Goal: Find contact information: Find contact information

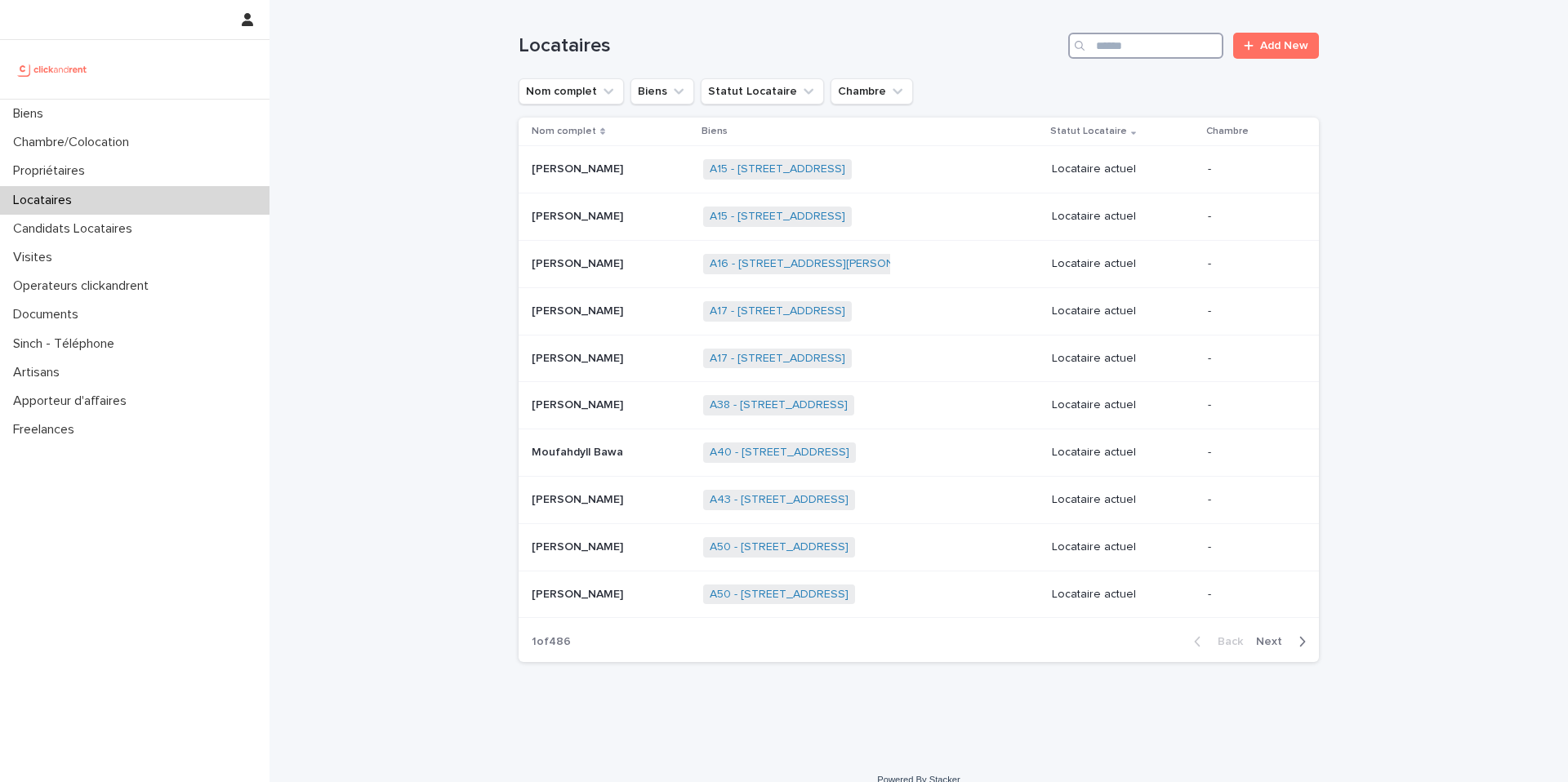
click at [1098, 53] on input "Search" at bounding box center [1146, 45] width 155 height 27
type input "*******"
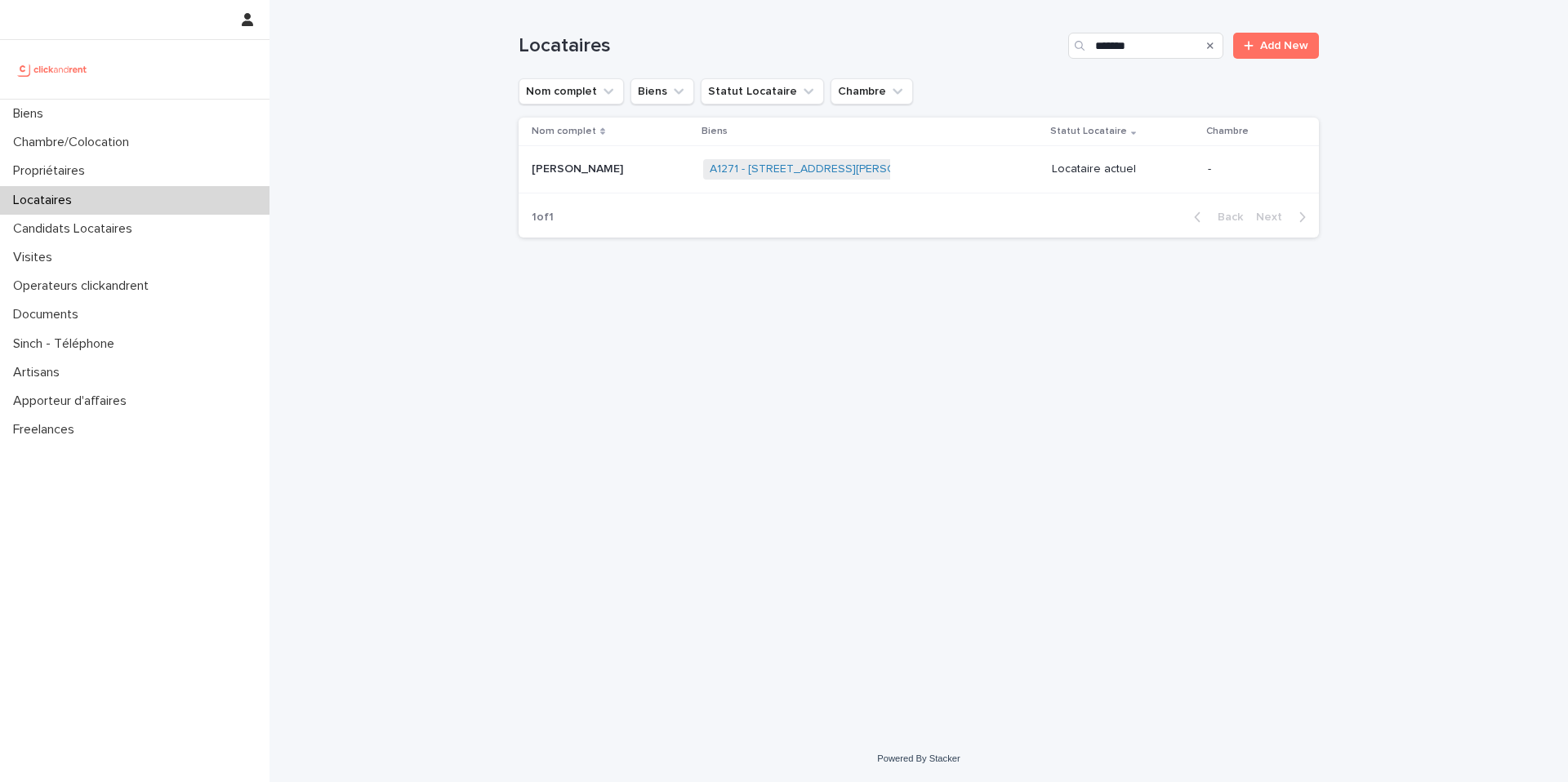
click at [623, 170] on p at bounding box center [611, 170] width 159 height 14
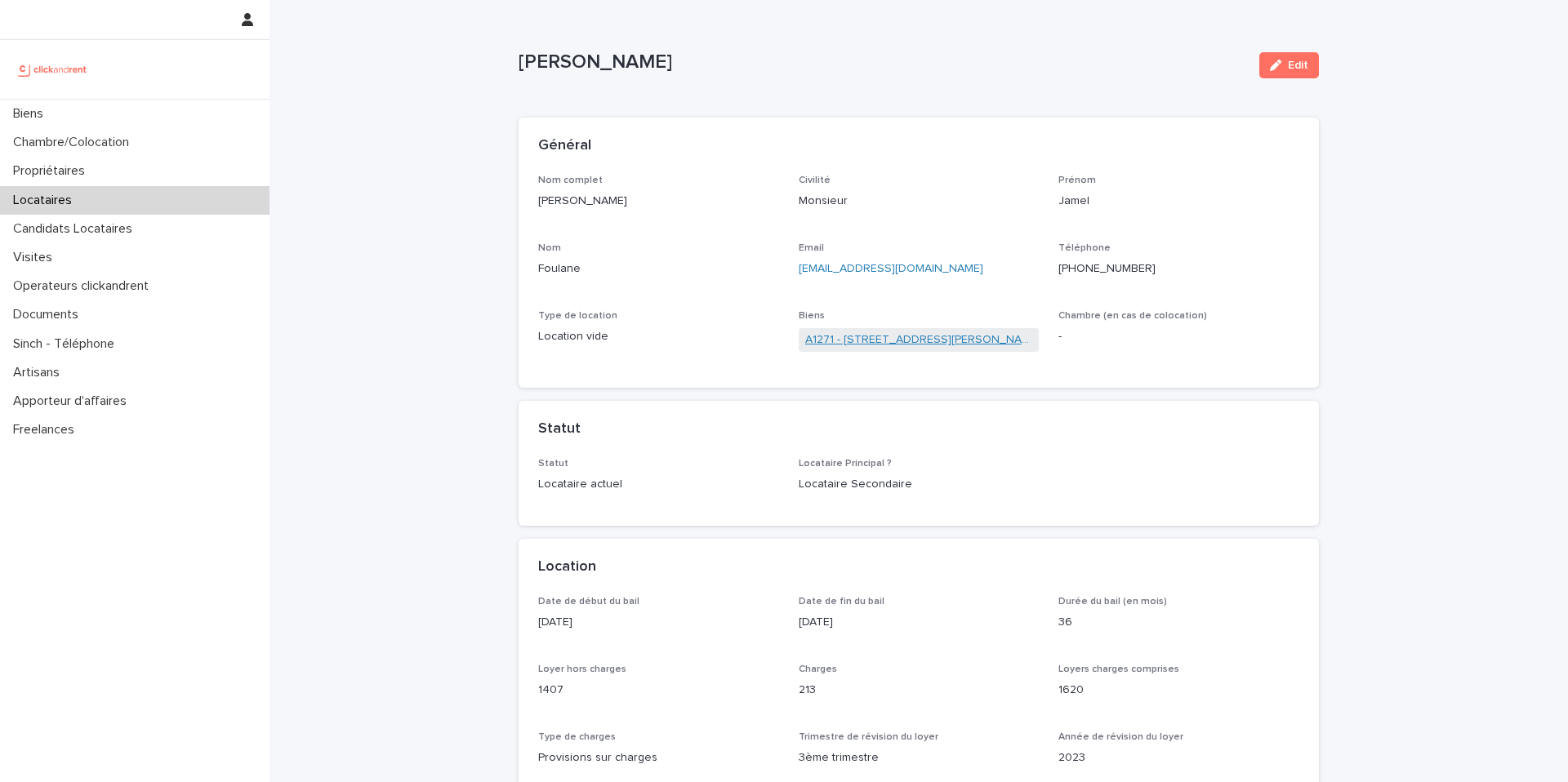
click at [867, 348] on link "A1271 - 81 rue Youri Gagarine, Colombes 92700" at bounding box center [919, 340] width 228 height 17
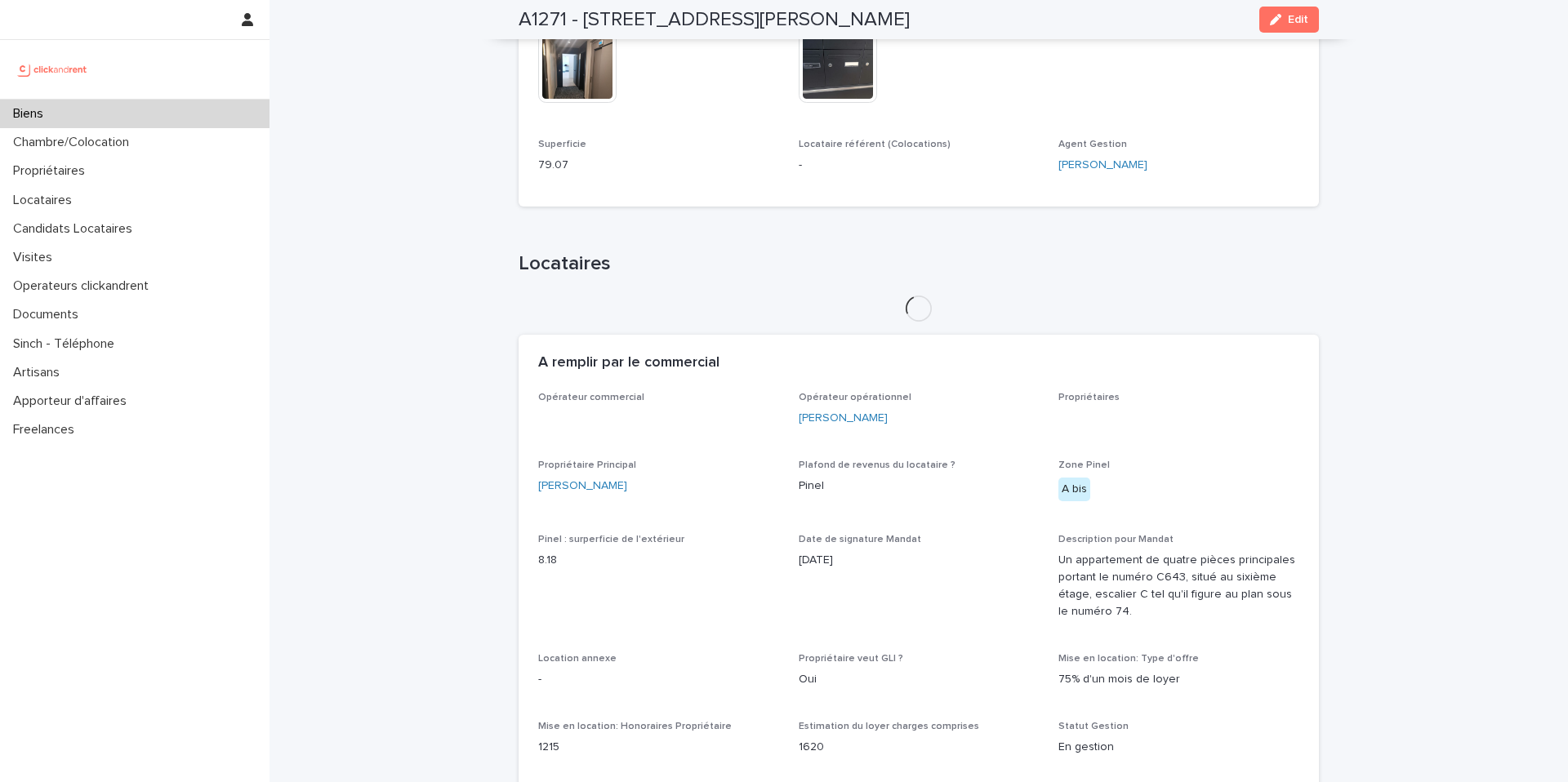
scroll to position [759, 0]
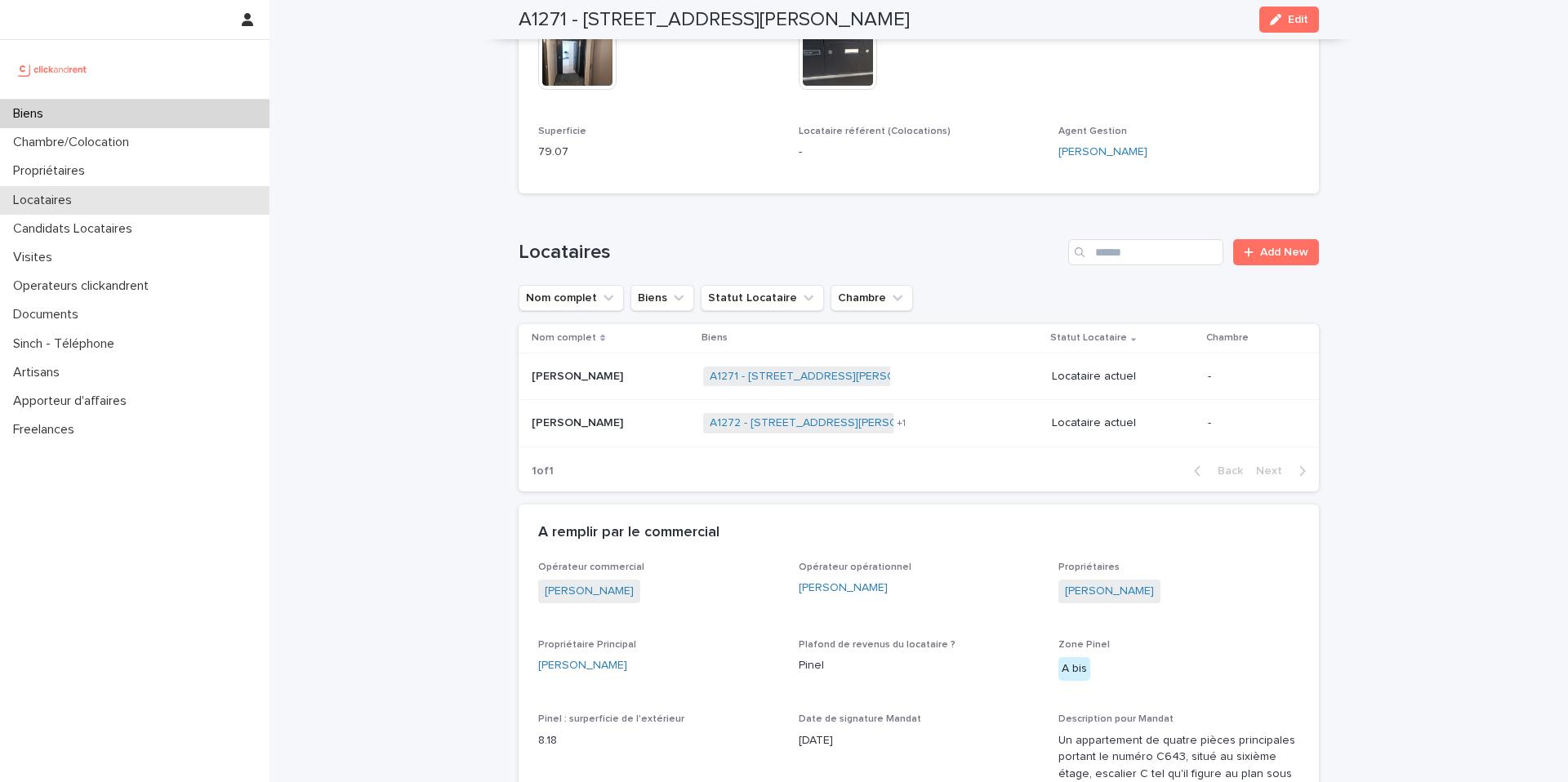
click at [107, 196] on div "Locataires" at bounding box center [135, 200] width 270 height 28
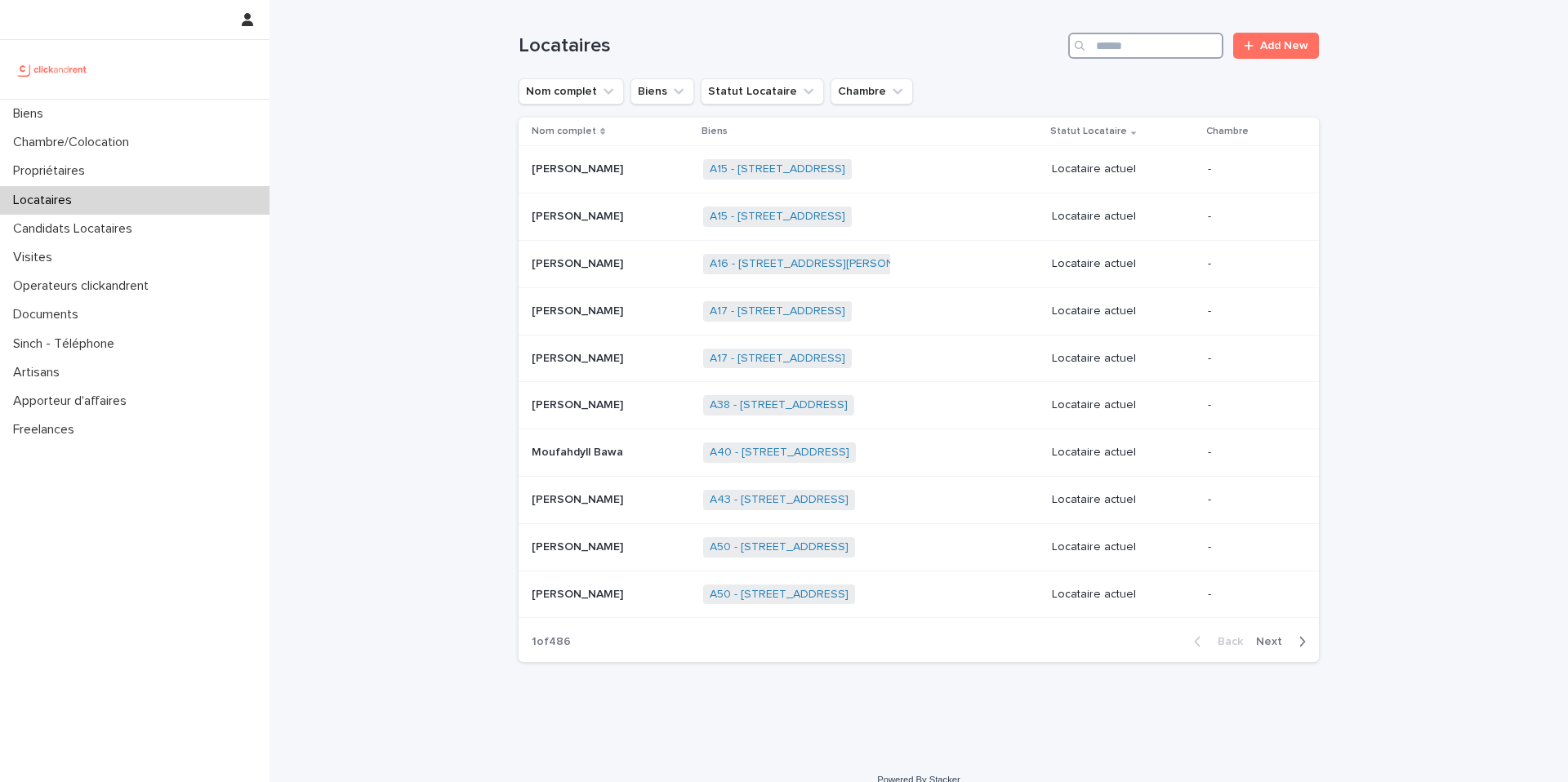
click at [1134, 45] on input "Search" at bounding box center [1146, 45] width 155 height 27
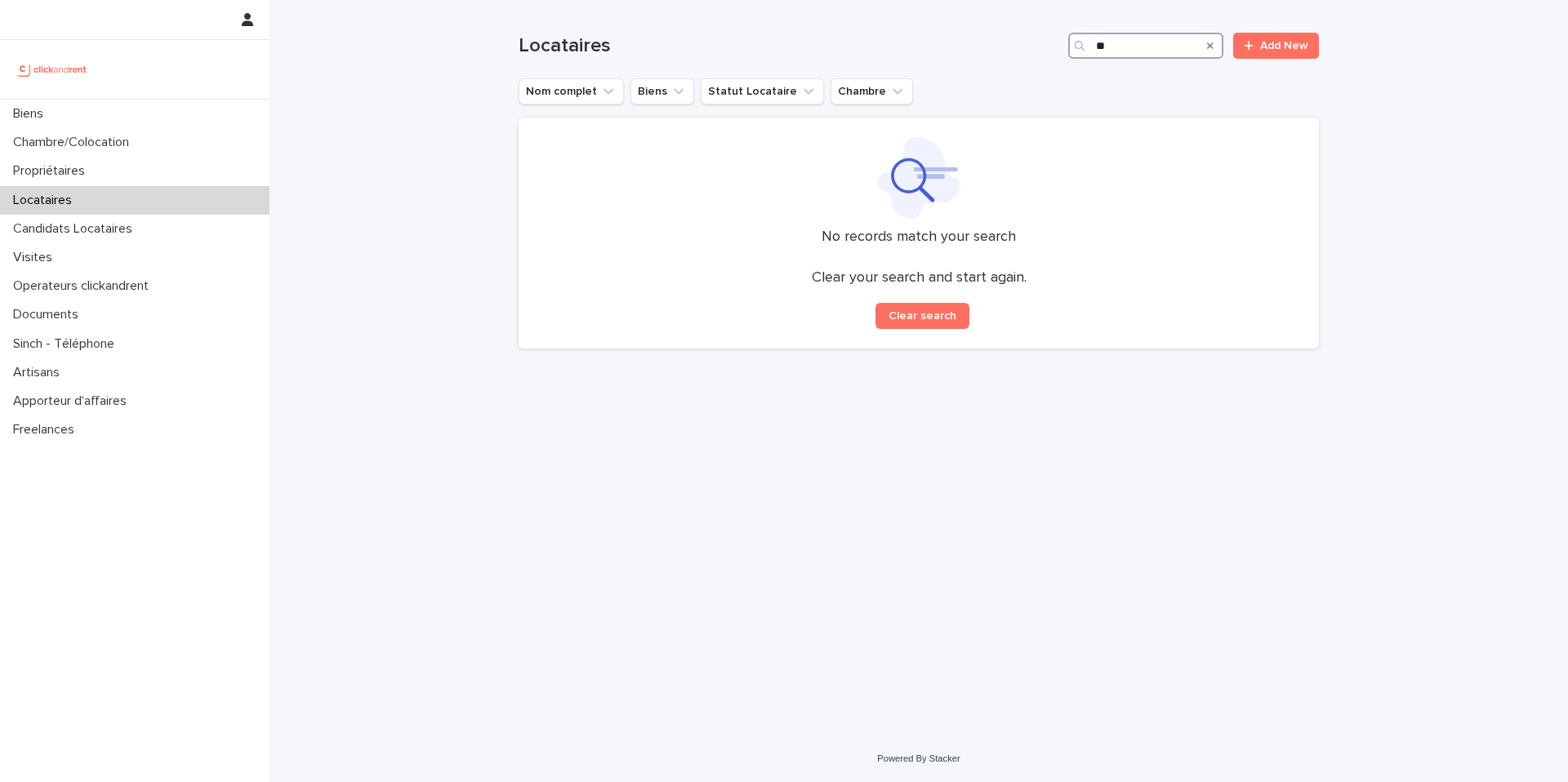
type input "*"
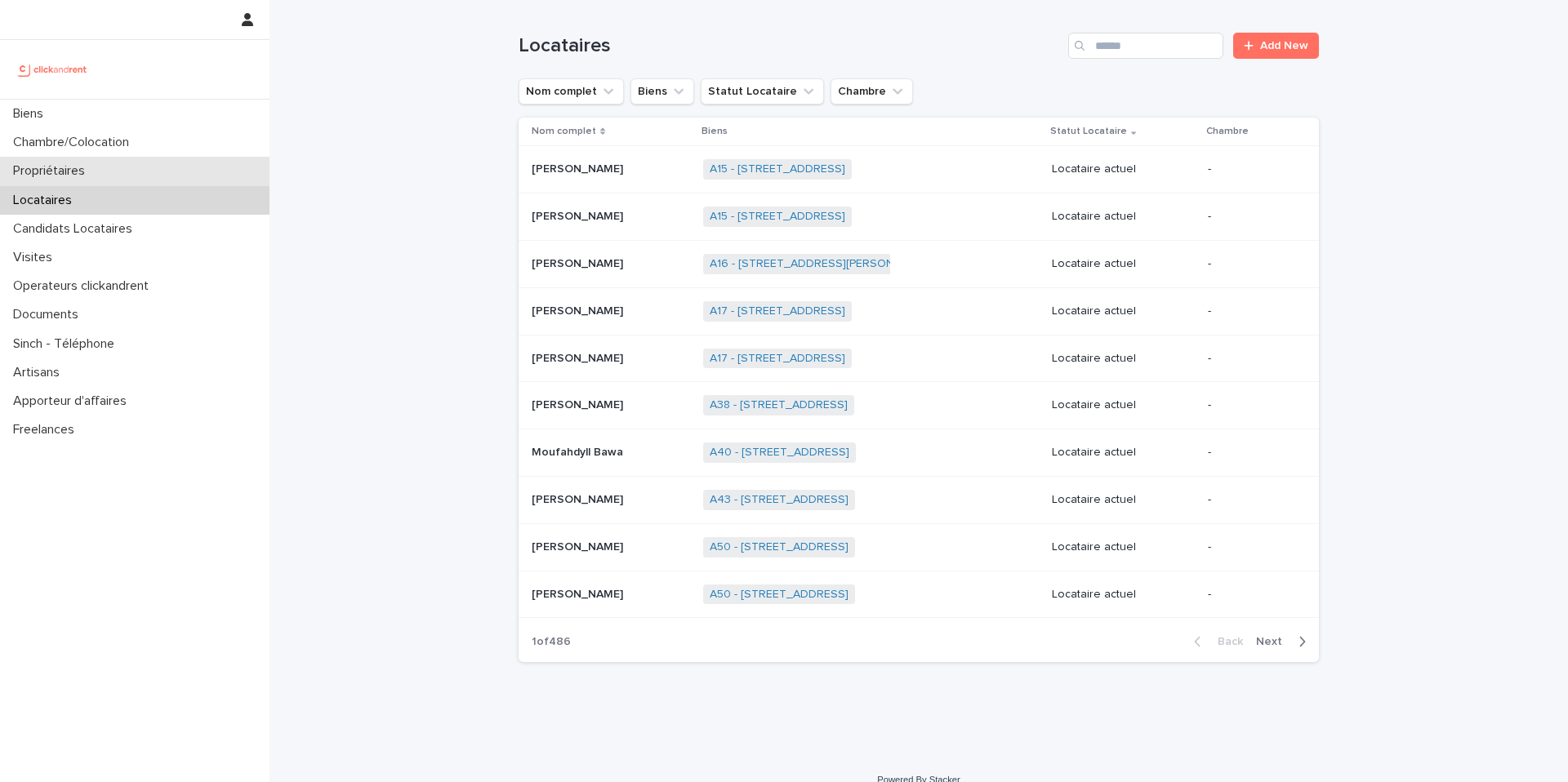
click at [92, 168] on p "Propriétaires" at bounding box center [52, 171] width 92 height 15
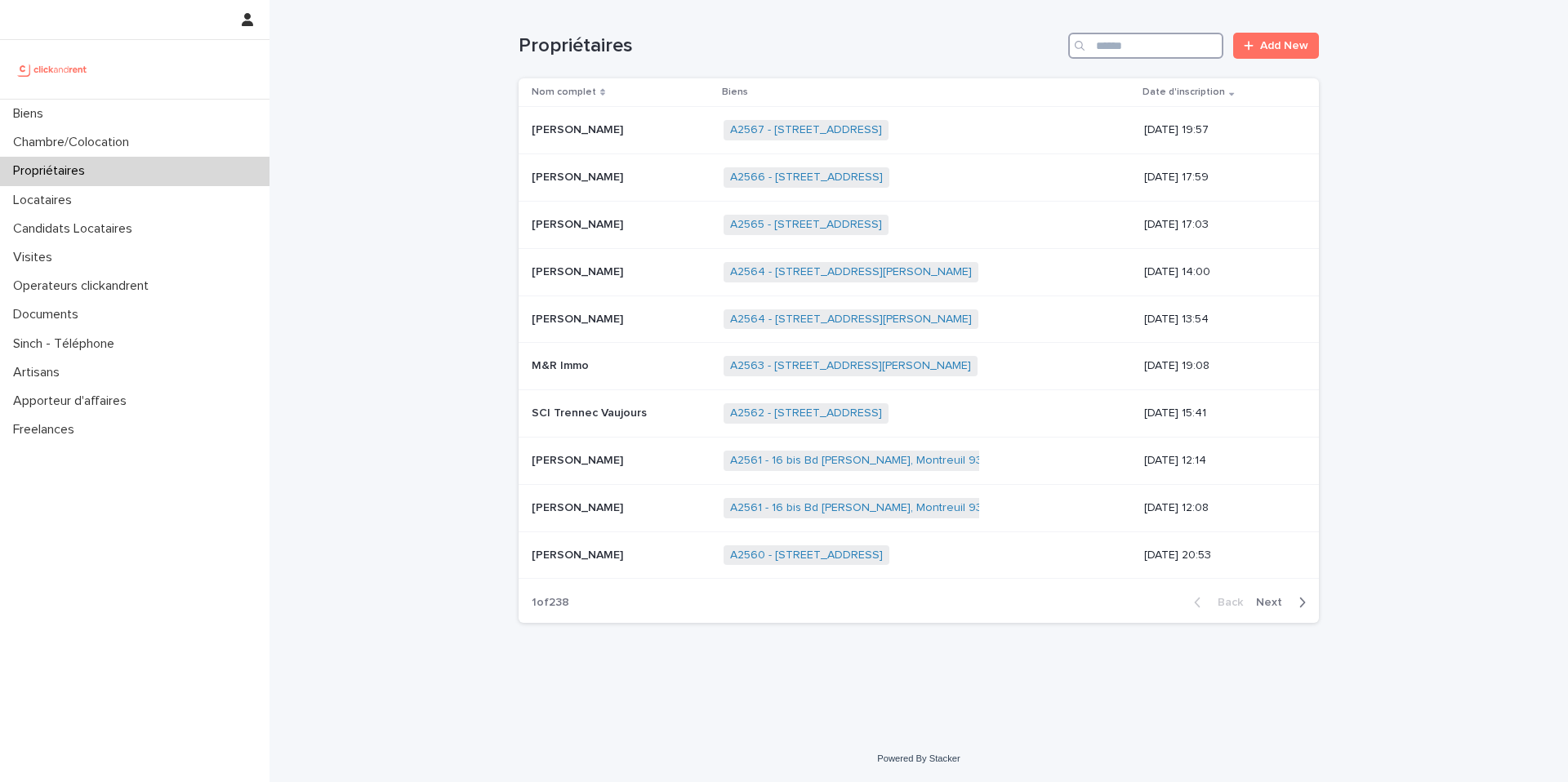
click at [1164, 45] on input "Search" at bounding box center [1146, 45] width 155 height 27
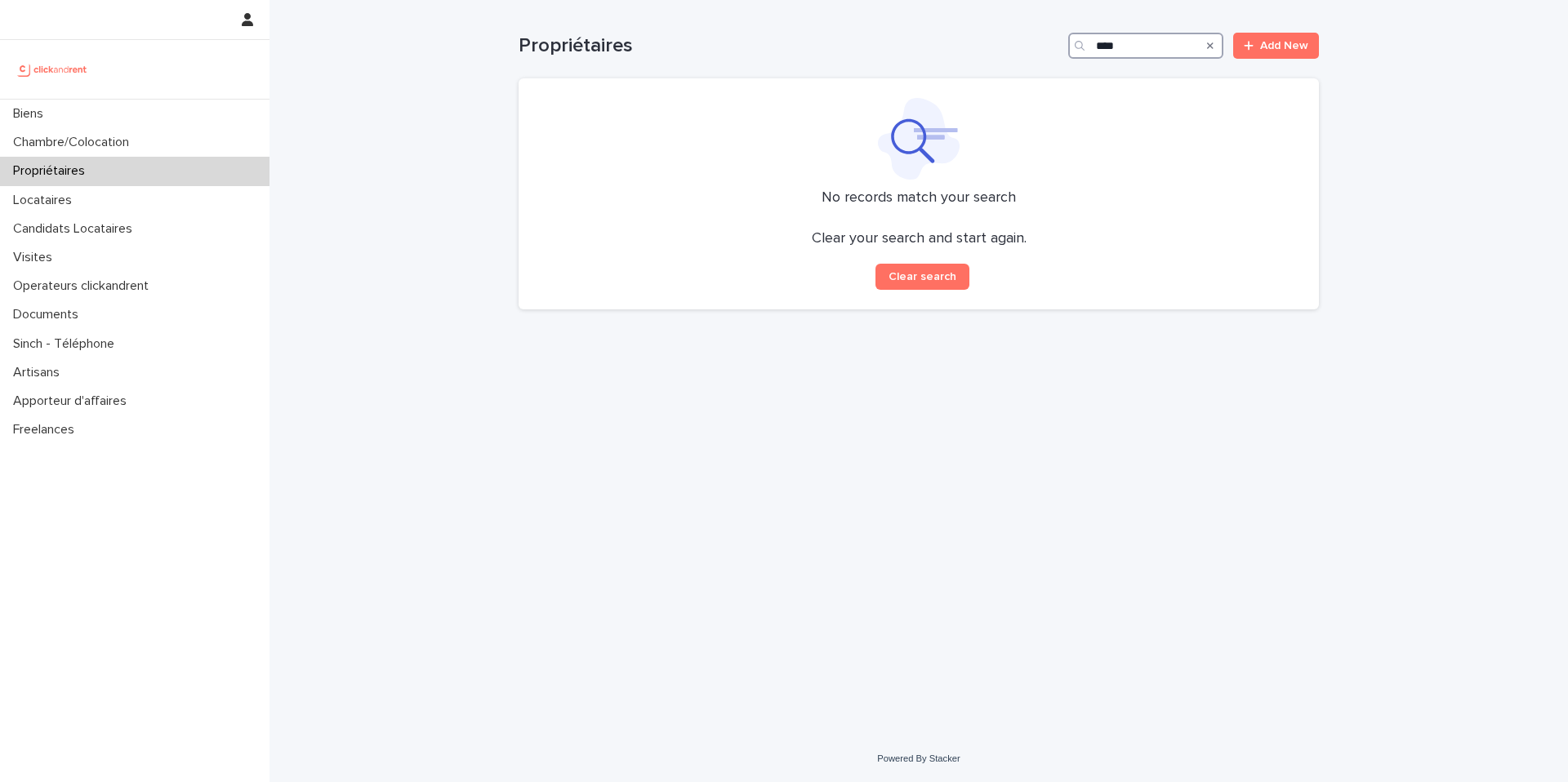
type input "*****"
click at [98, 219] on div "Candidats Locataires" at bounding box center [135, 229] width 270 height 28
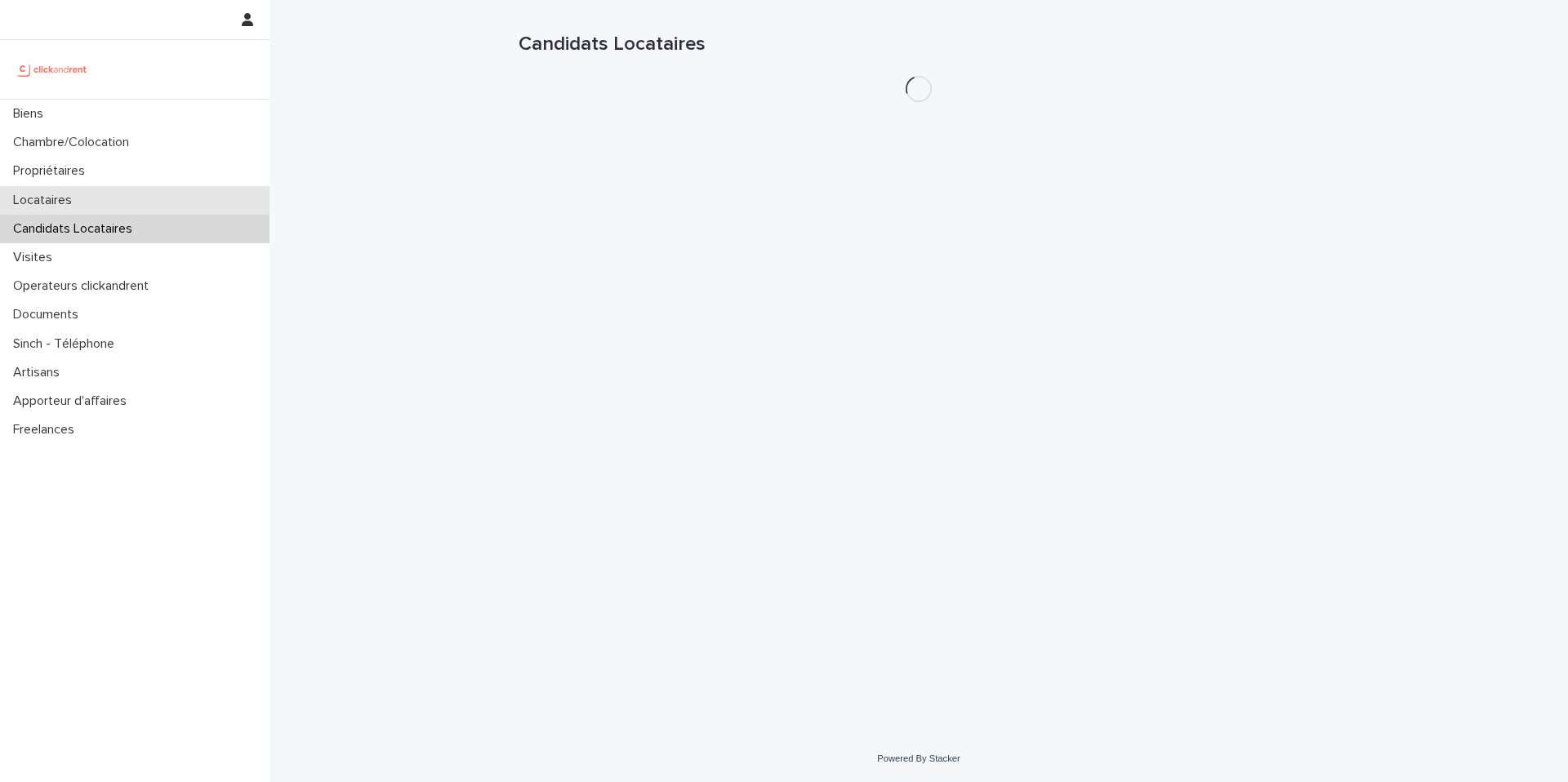
click at [117, 206] on div "Locataires" at bounding box center [135, 200] width 270 height 28
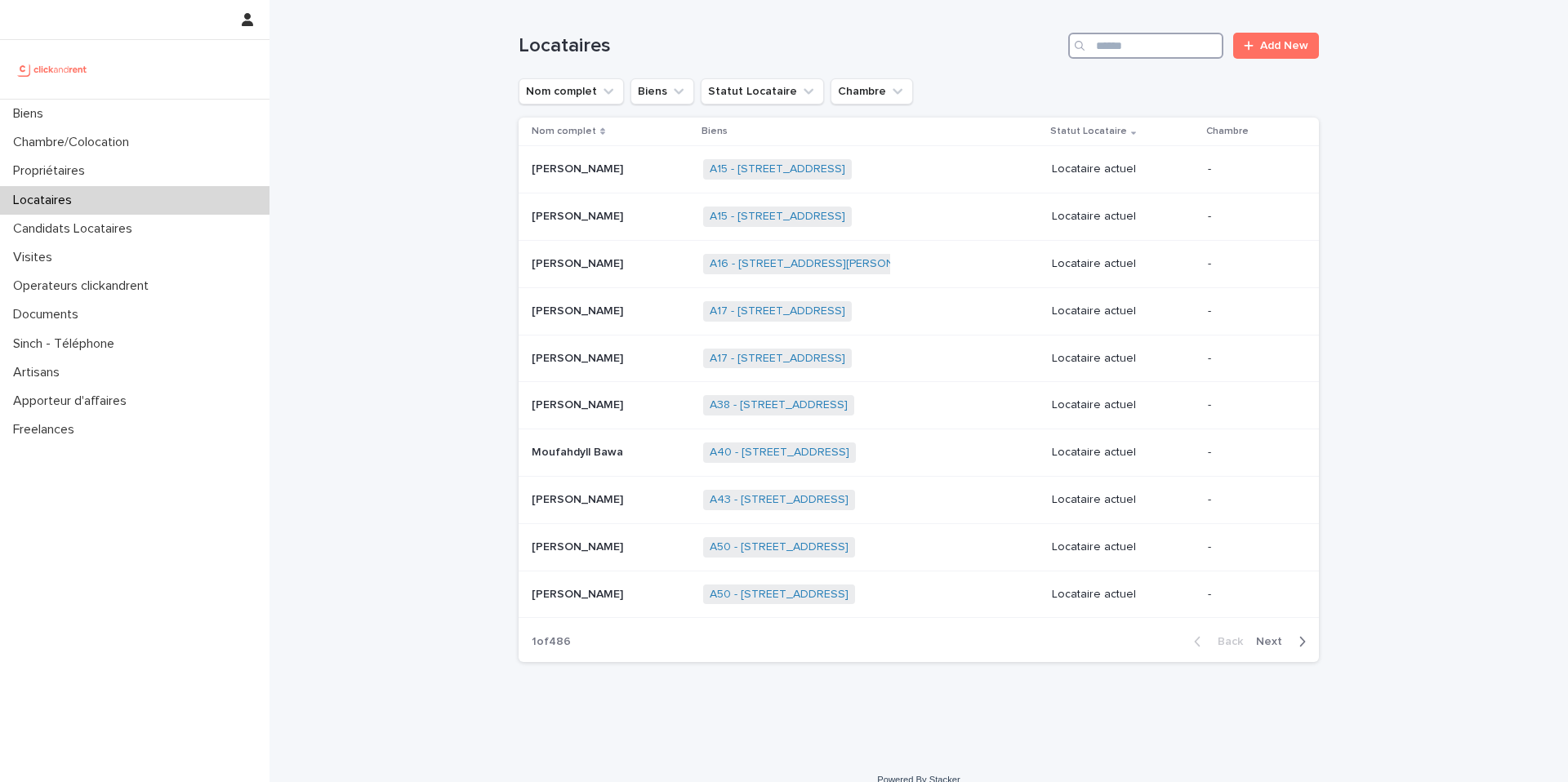
click at [1099, 51] on input "Search" at bounding box center [1146, 45] width 155 height 27
type input "****"
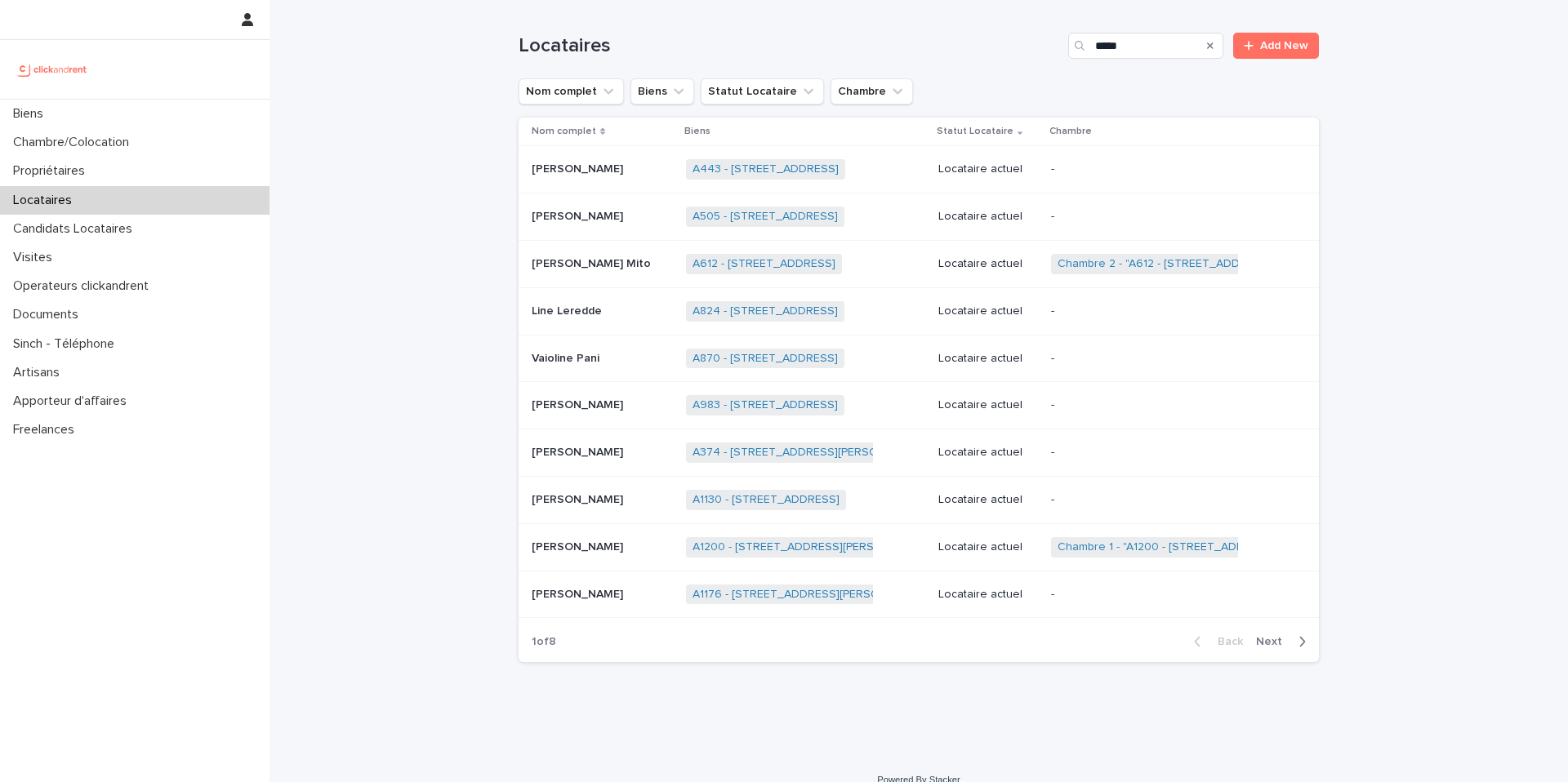
click at [633, 302] on div "Line Leredde Line Leredde" at bounding box center [602, 311] width 141 height 27
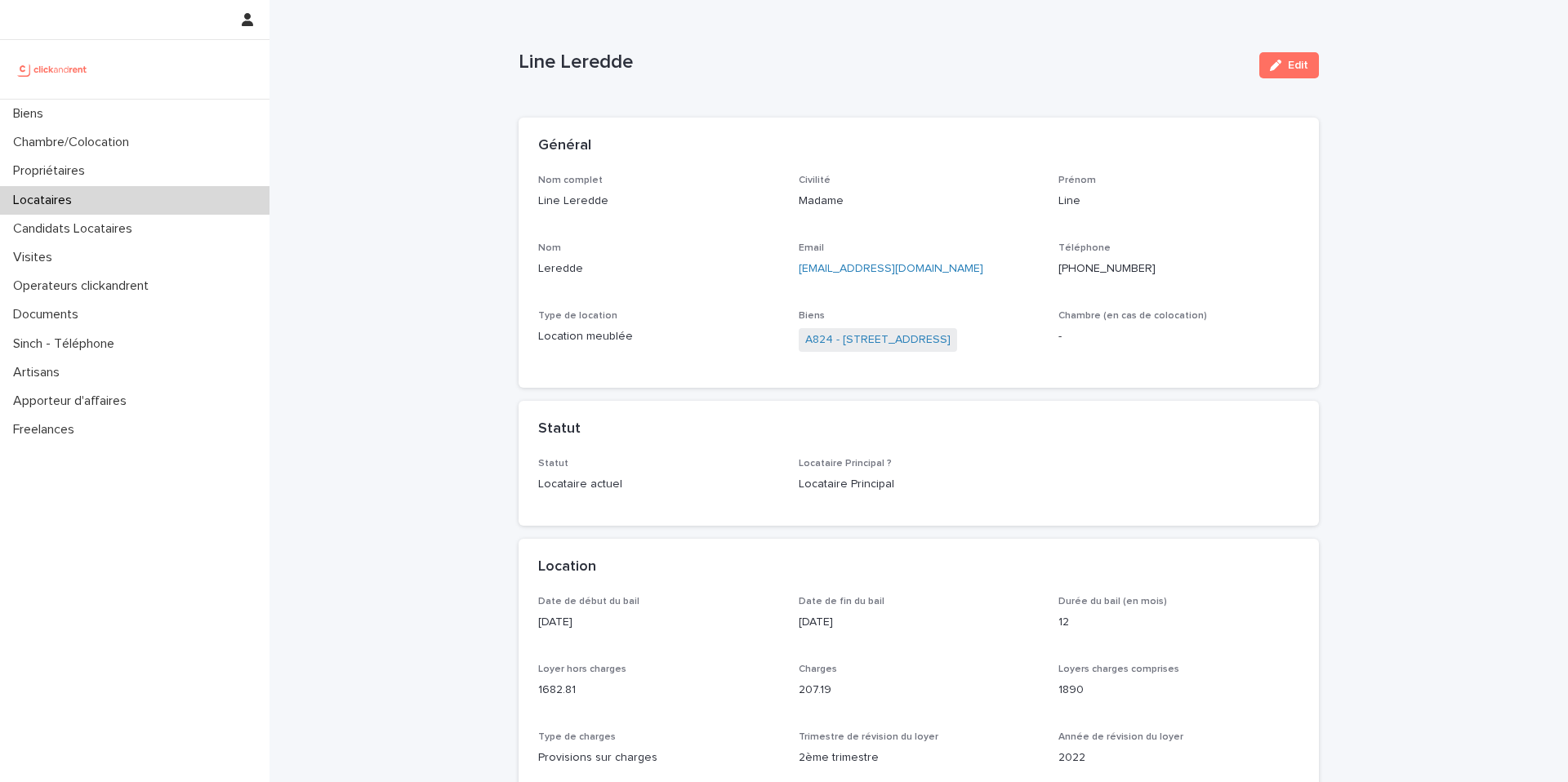
click at [84, 196] on div "Locataires" at bounding box center [135, 200] width 270 height 28
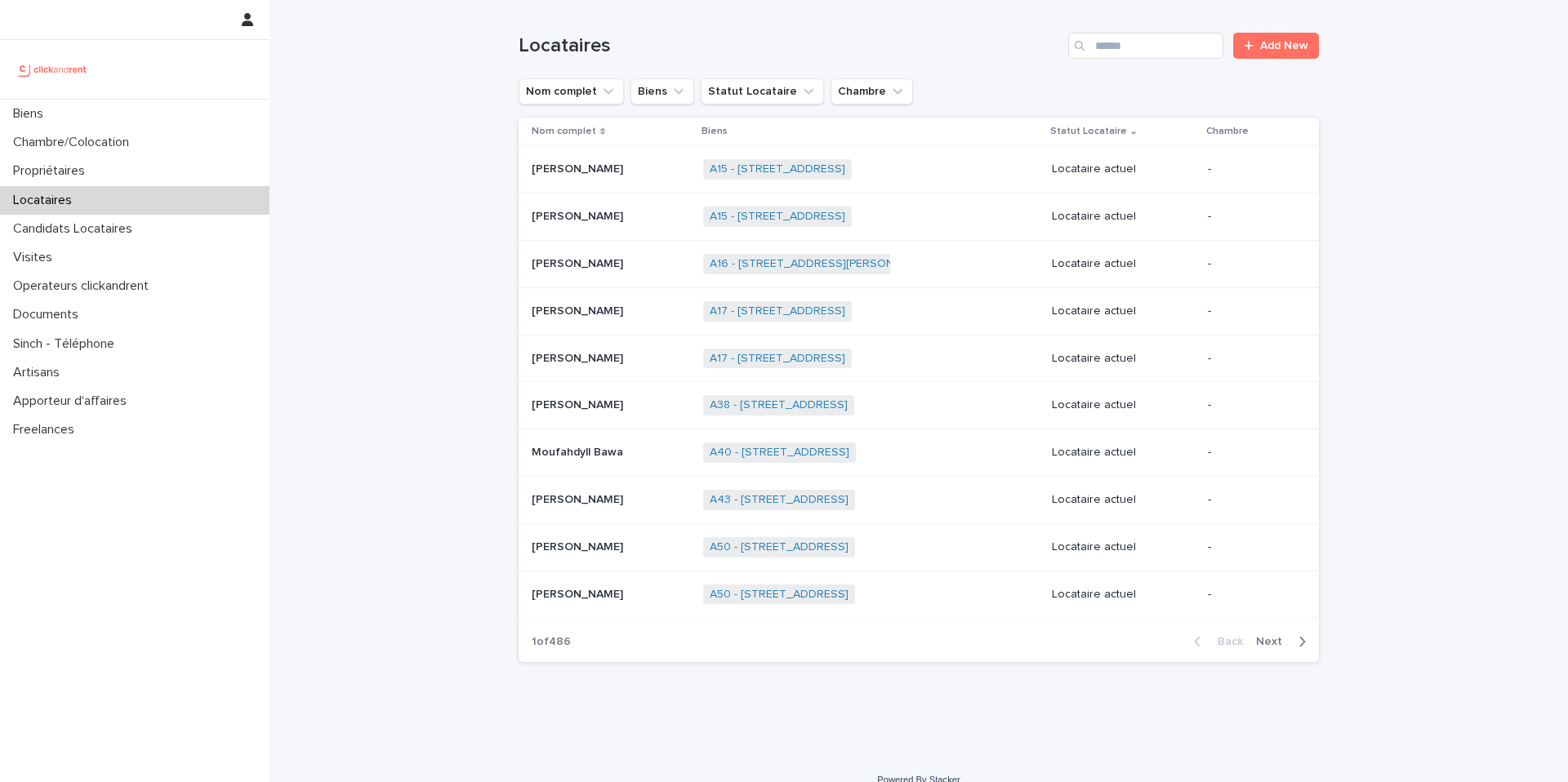
click at [147, 96] on div at bounding box center [135, 69] width 270 height 59
click at [140, 106] on div "Biens" at bounding box center [135, 113] width 270 height 28
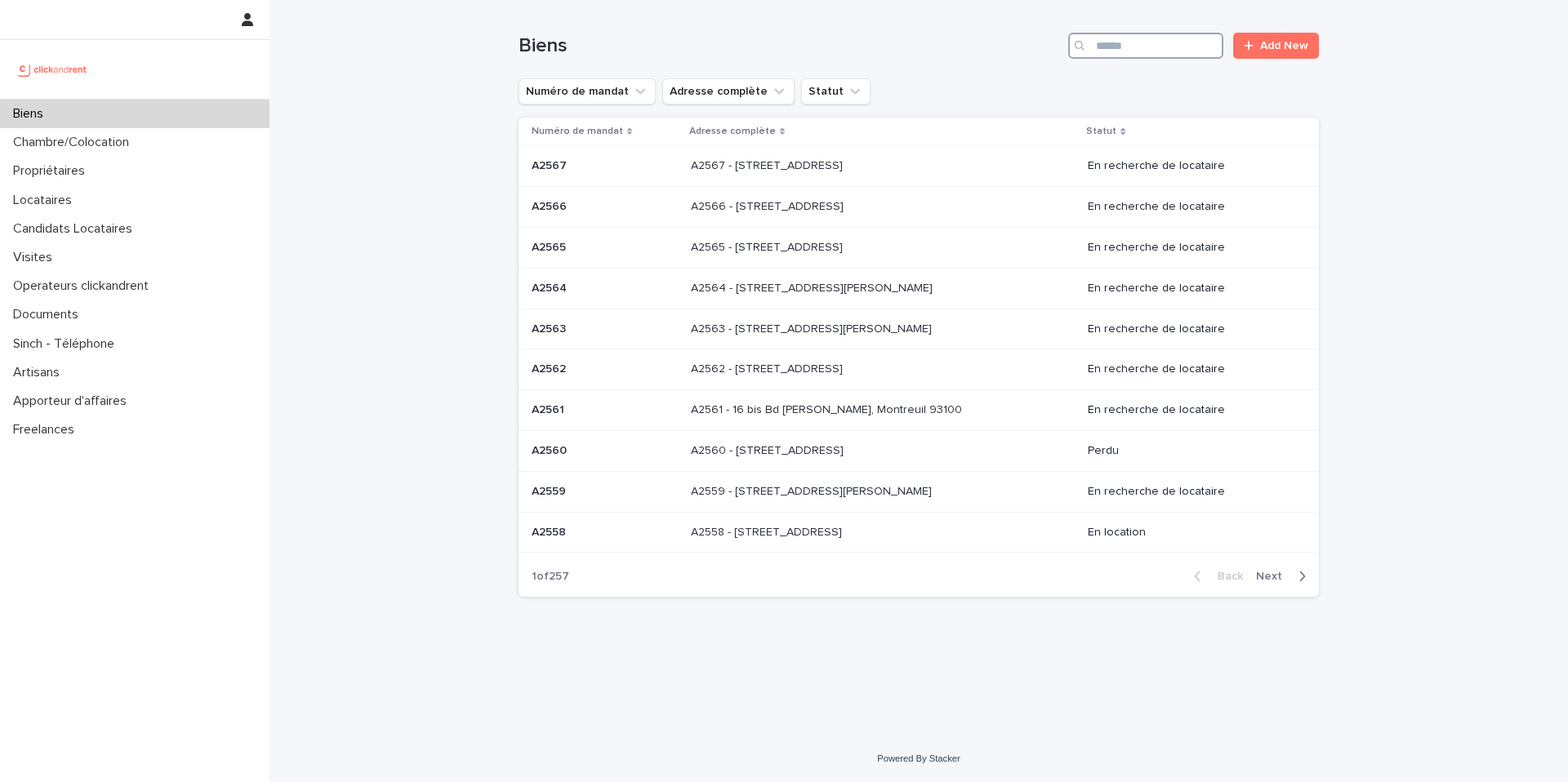
click at [1142, 45] on input "Search" at bounding box center [1146, 45] width 155 height 27
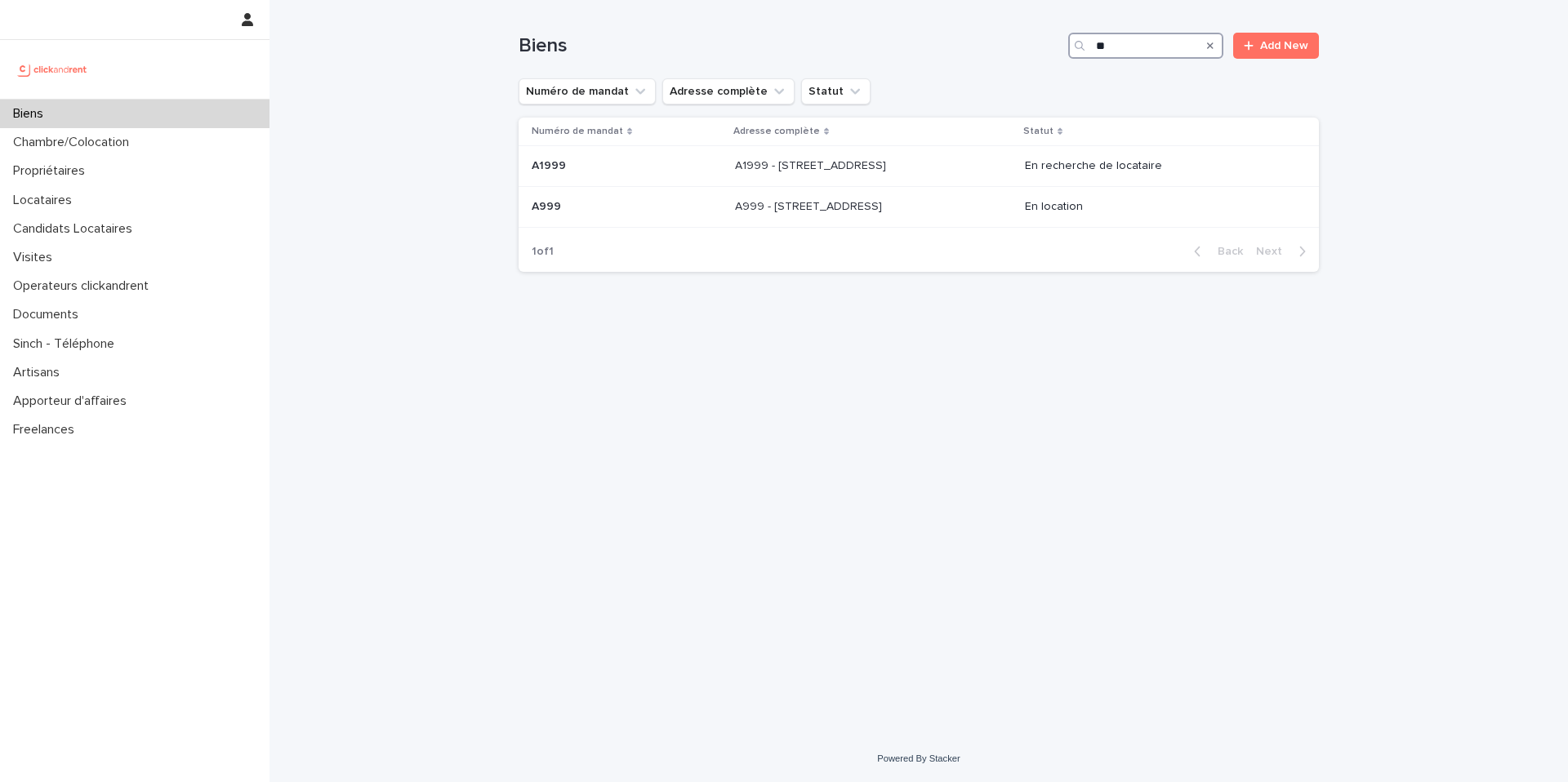
type input "*"
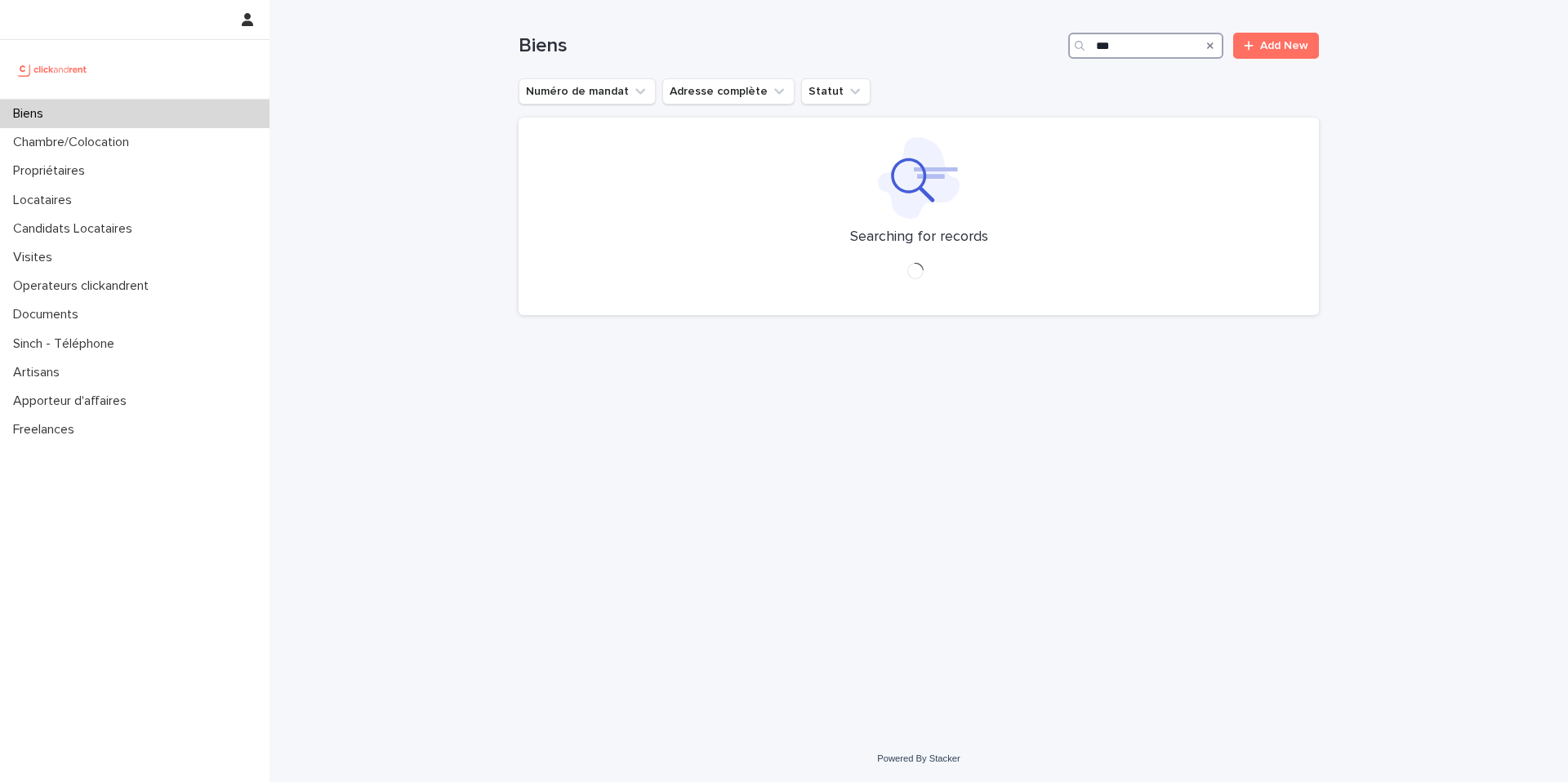
type input "****"
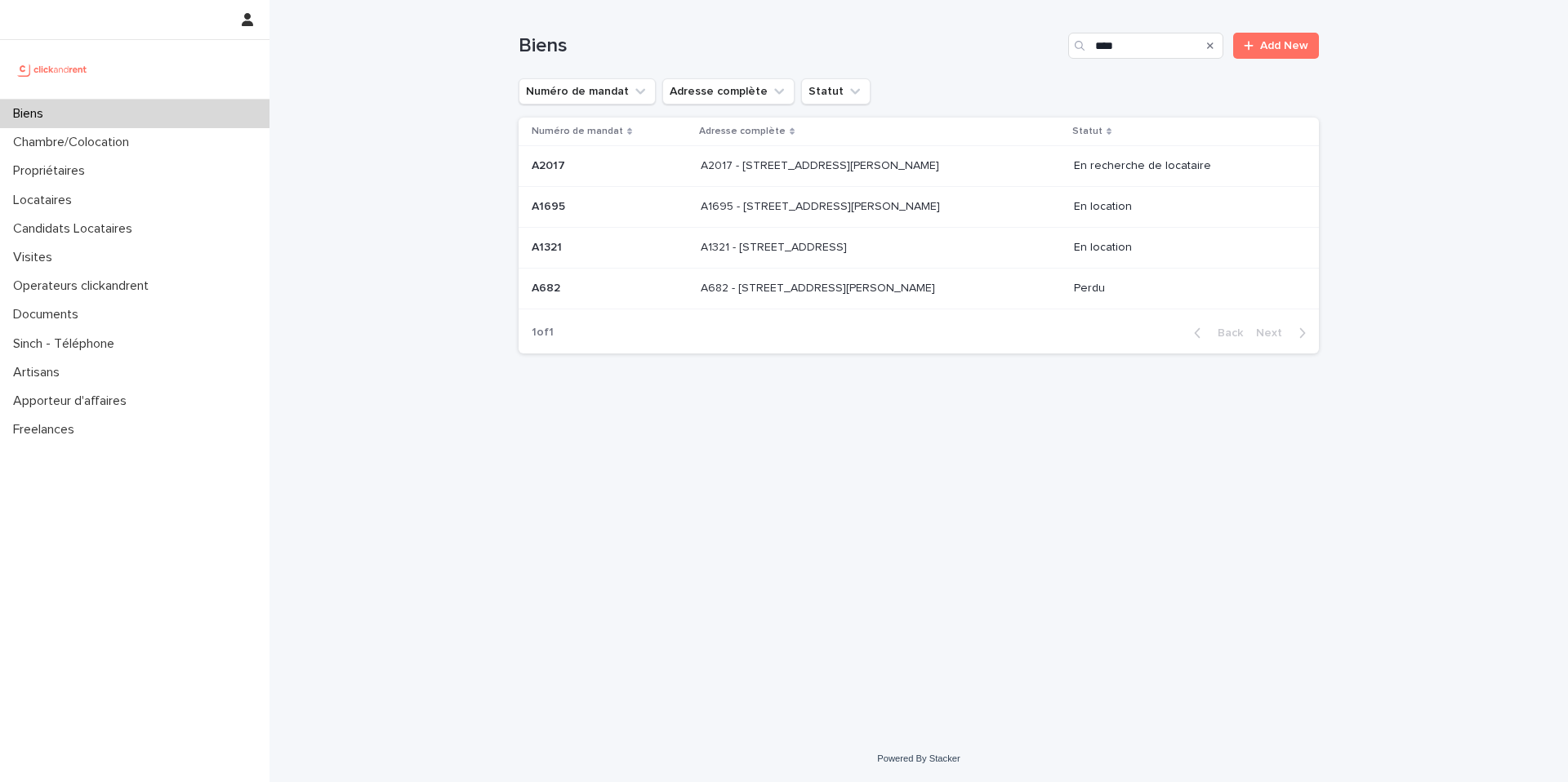
click at [843, 177] on div "A2017 - 306 Rue Georges Guynemer, Amiens 80080 A2017 - 306 Rue Georges Guynemer…" at bounding box center [881, 165] width 360 height 27
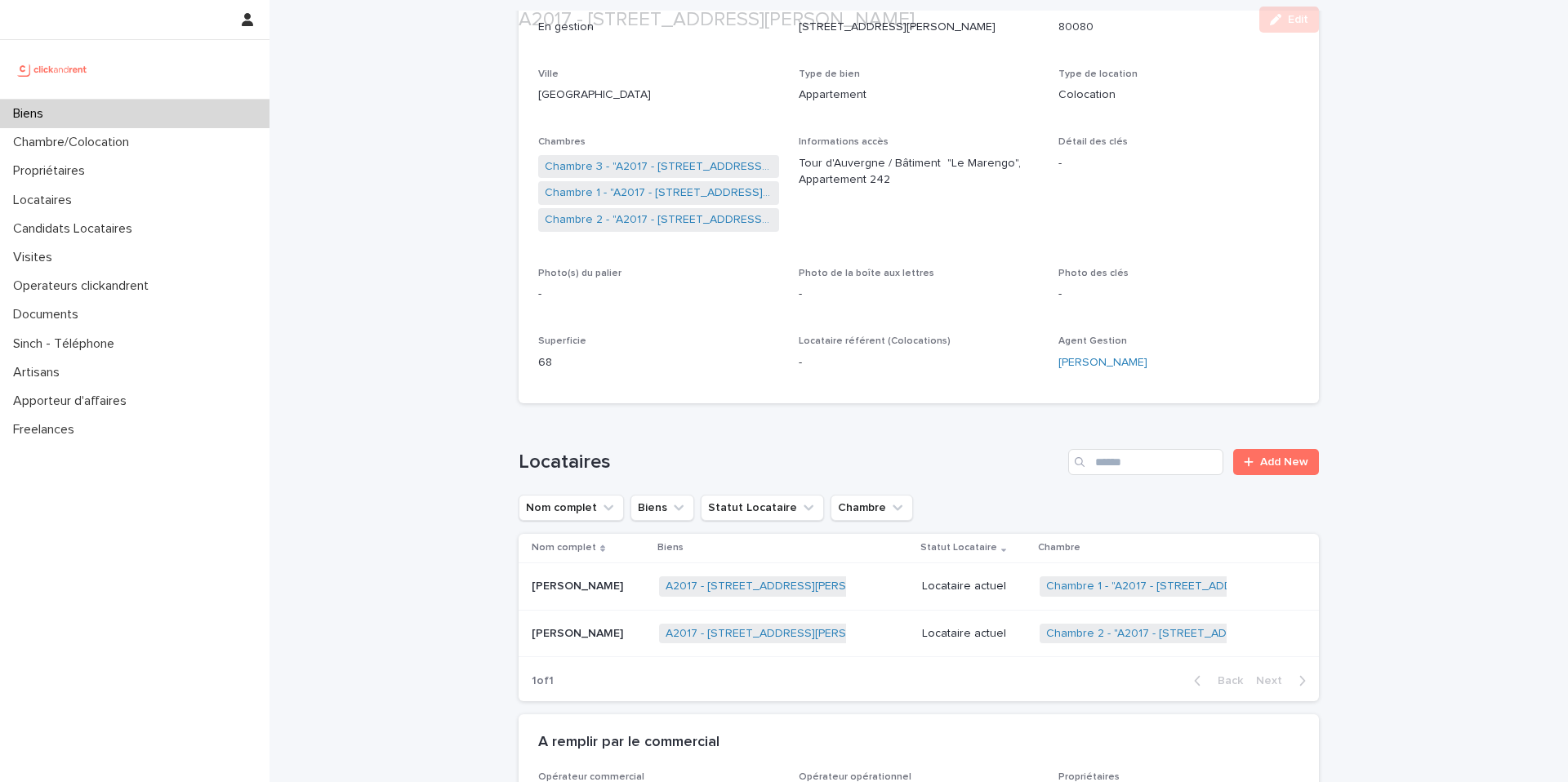
scroll to position [260, 0]
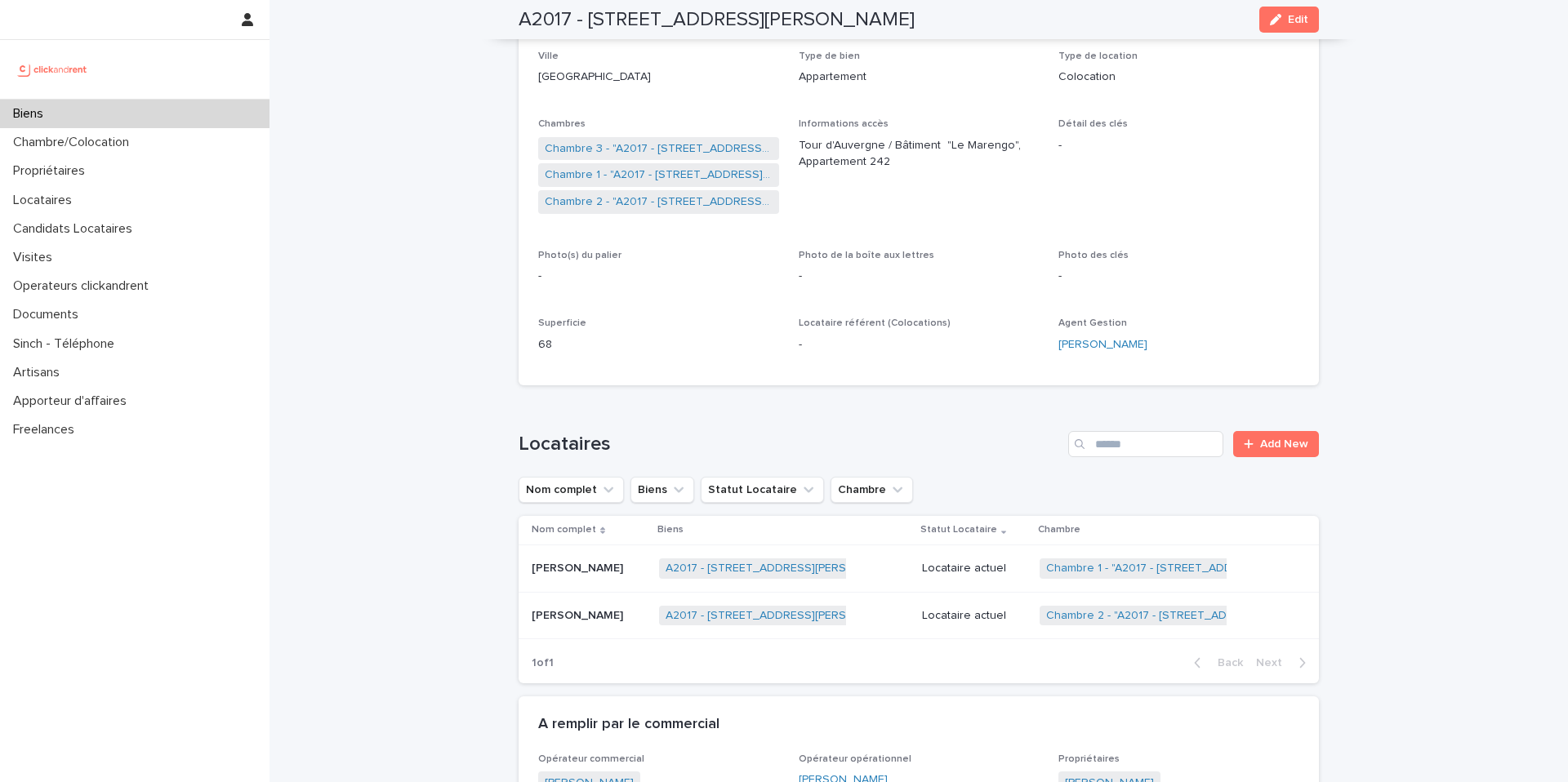
click at [615, 569] on p at bounding box center [589, 569] width 114 height 14
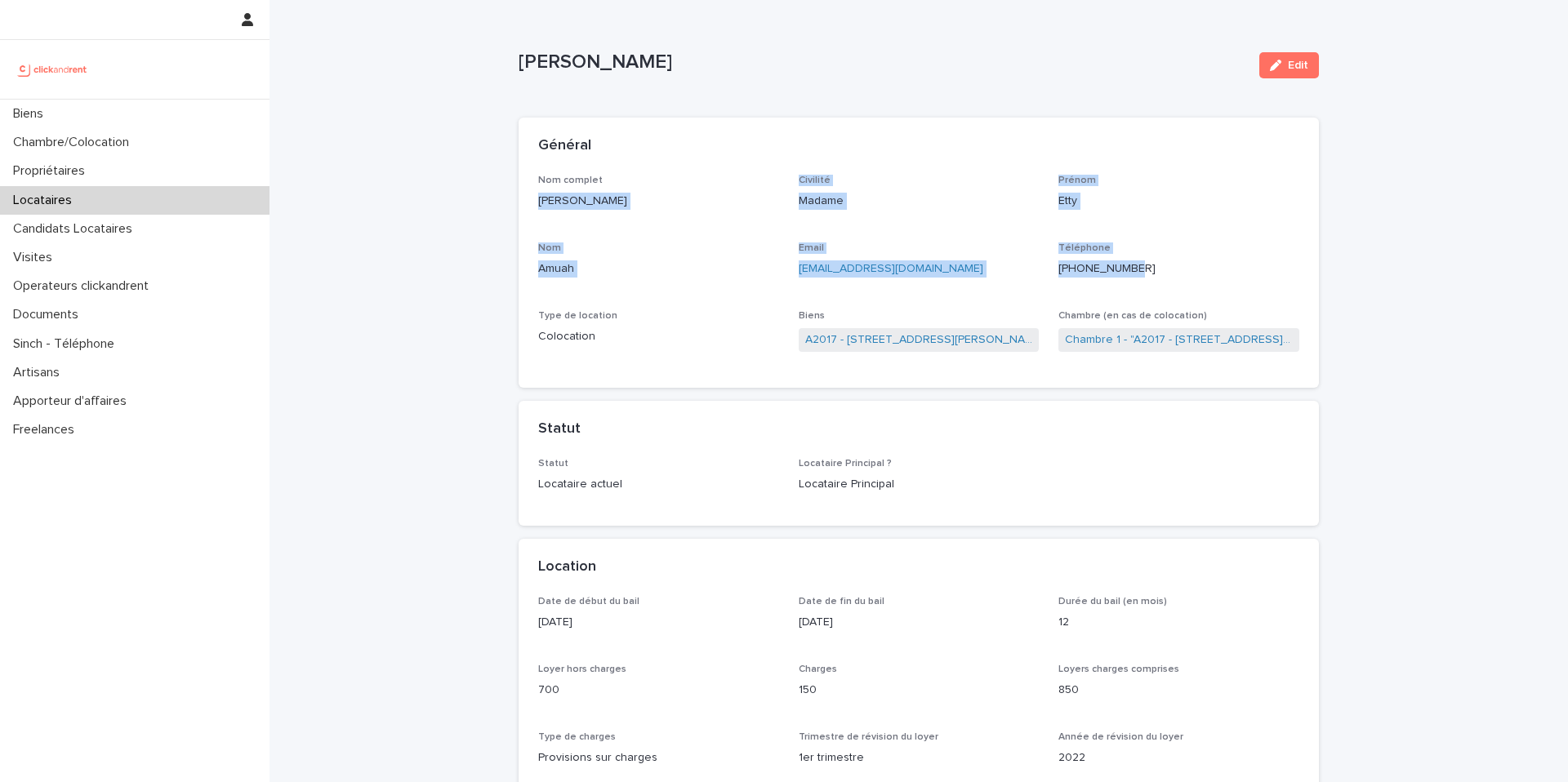
drag, startPoint x: 535, startPoint y: 198, endPoint x: 1175, endPoint y: 274, distance: 644.5
click at [1175, 274] on div "Nom complet Etty Amuah Civilité Madame Prénom Etty Nom Amuah Email ettyamuah@gm…" at bounding box center [919, 282] width 800 height 214
click at [1194, 264] on p "+33766803787" at bounding box center [1179, 269] width 241 height 17
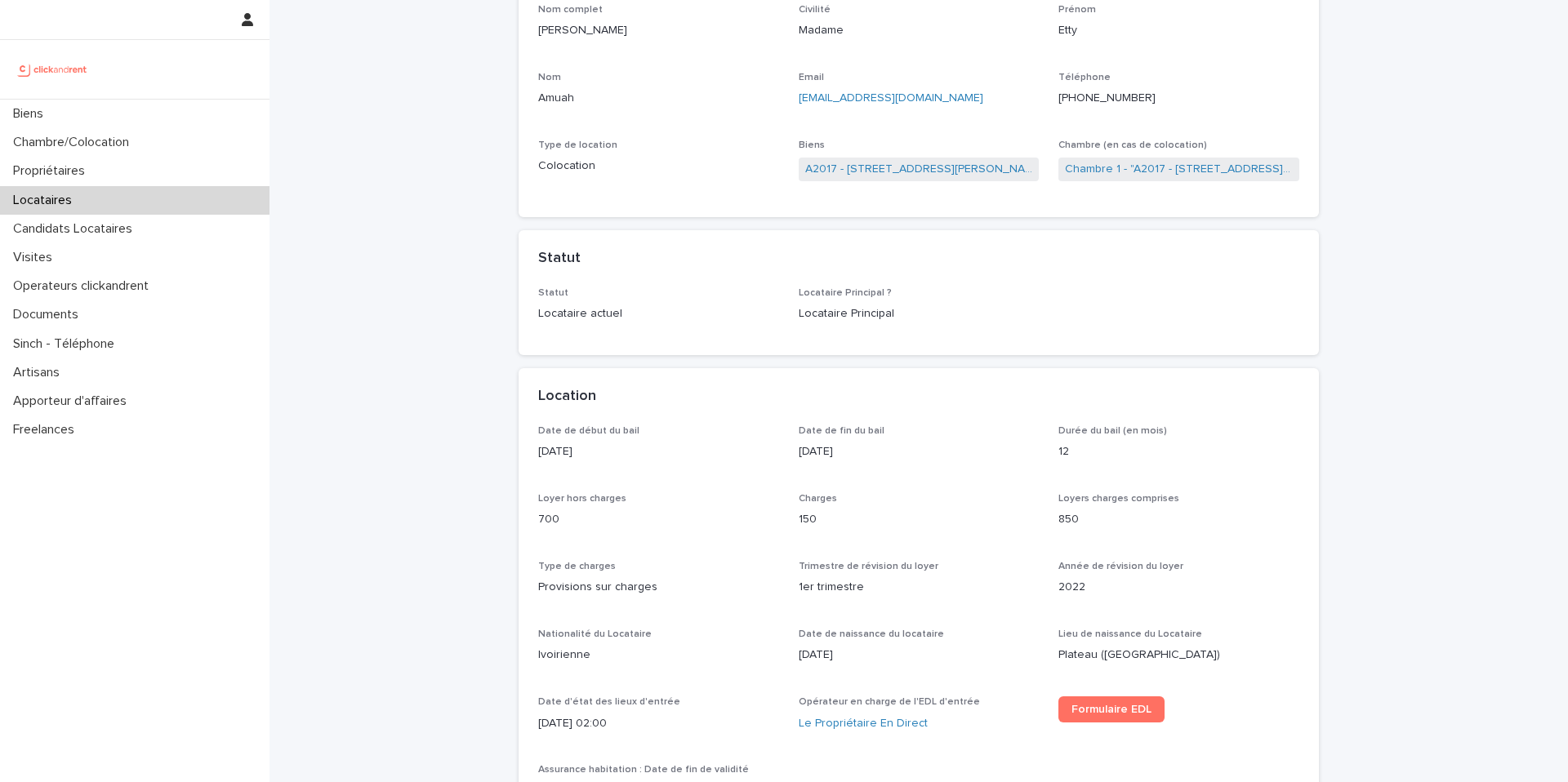
scroll to position [181, 0]
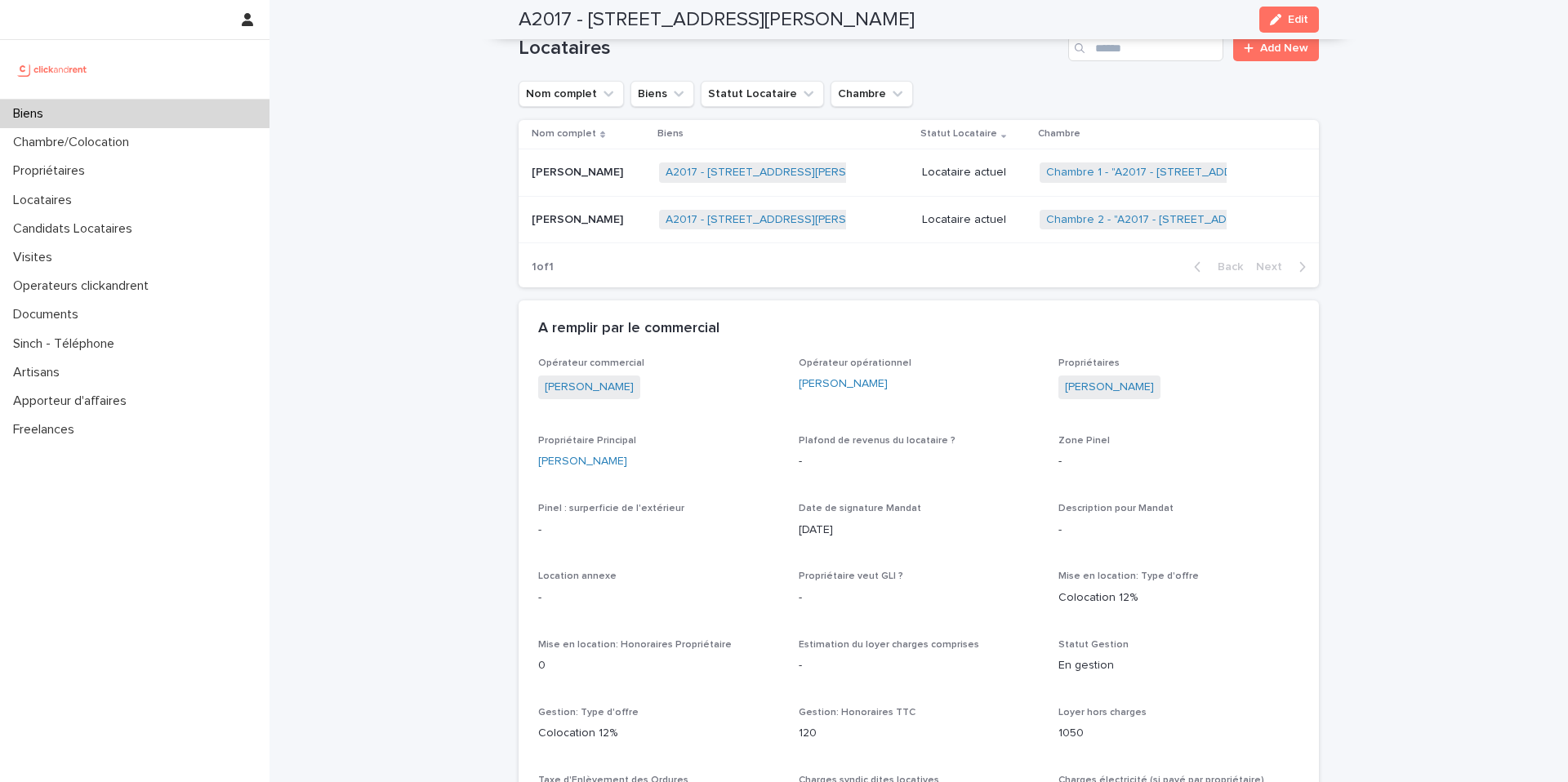
scroll to position [655, 0]
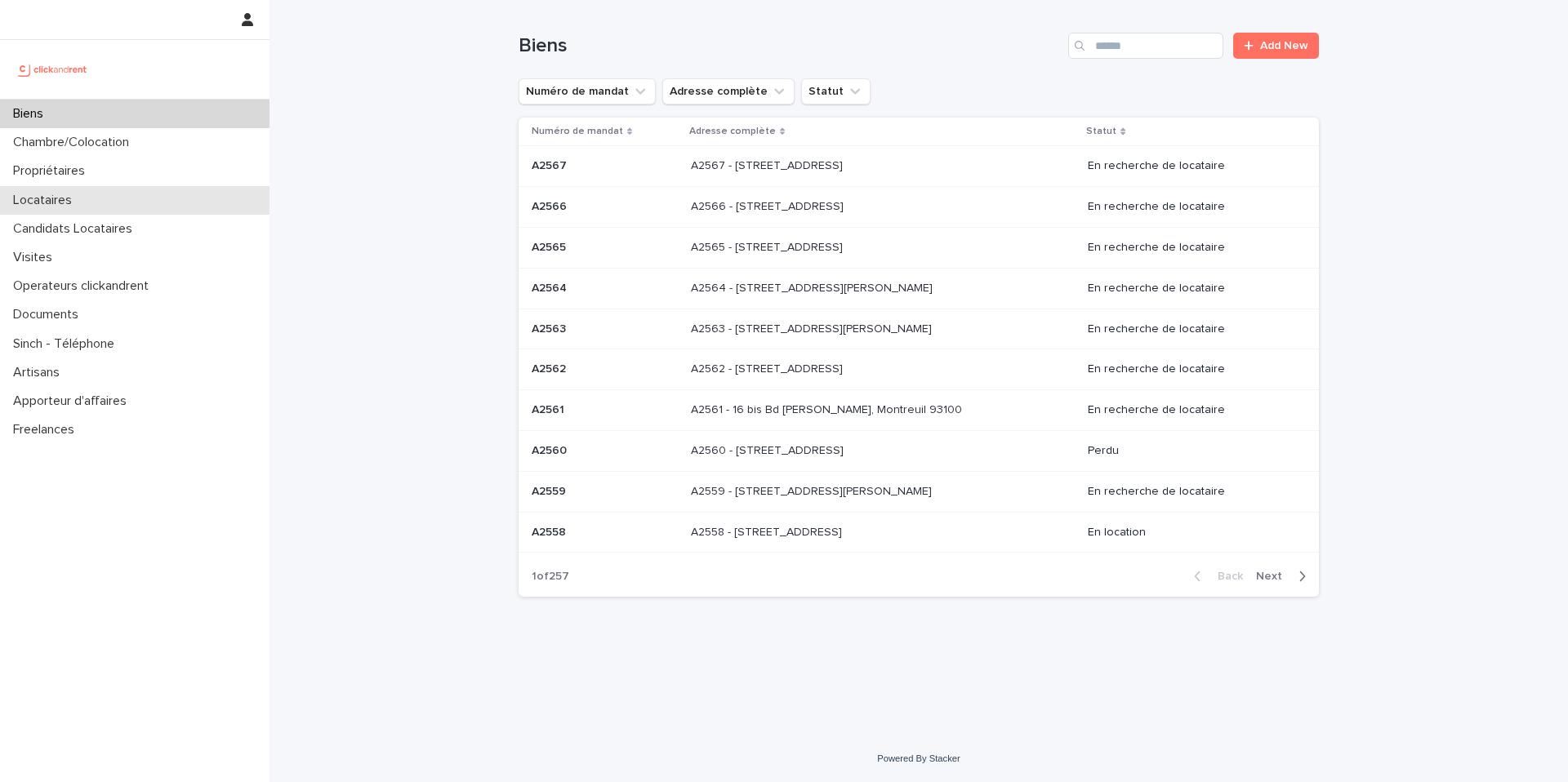
click at [122, 199] on div "Locataires" at bounding box center [135, 200] width 270 height 28
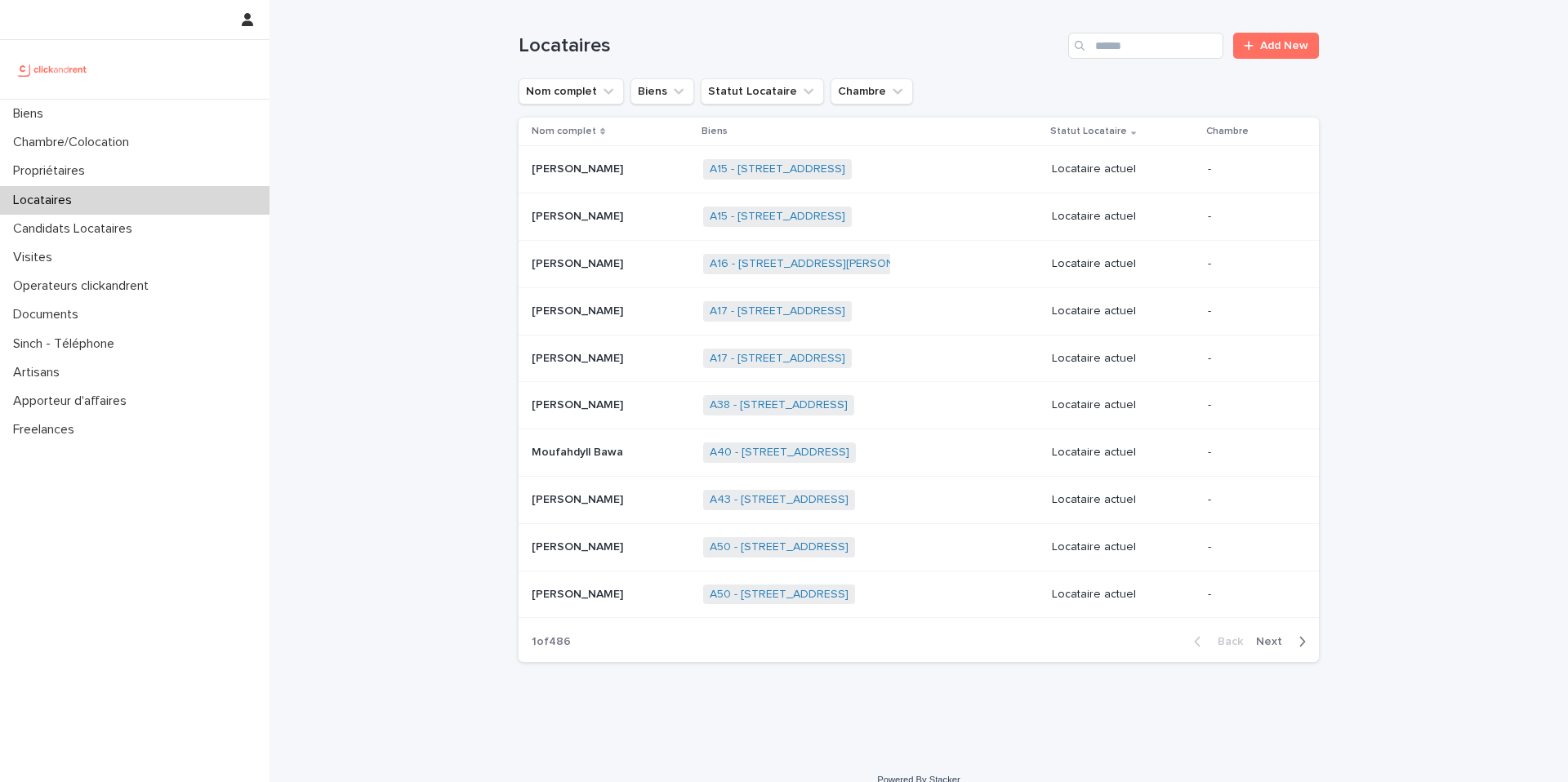
click at [636, 181] on div "[PERSON_NAME] [PERSON_NAME]" at bounding box center [611, 169] width 159 height 27
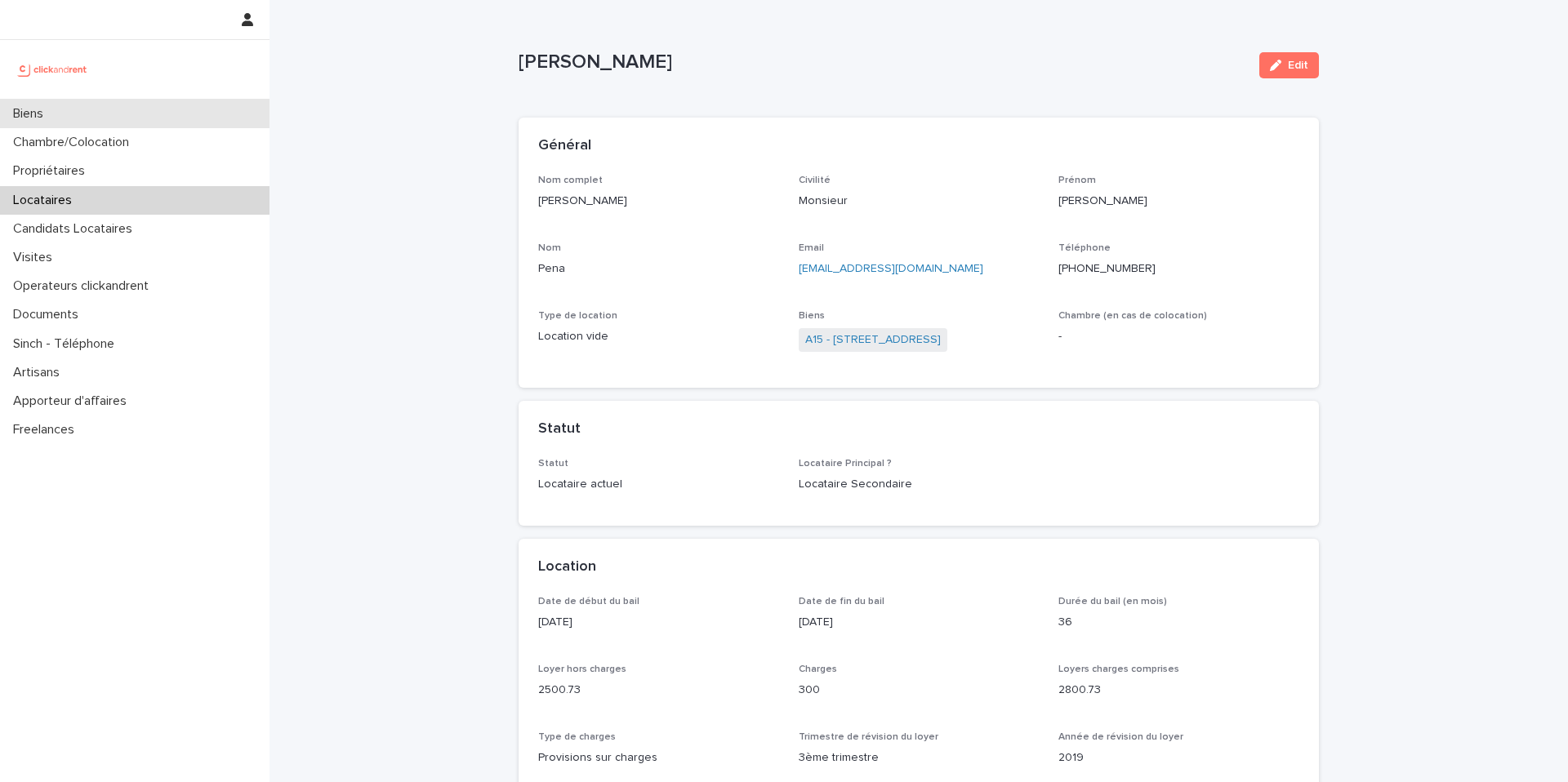
click at [184, 114] on div "Biens" at bounding box center [135, 113] width 270 height 28
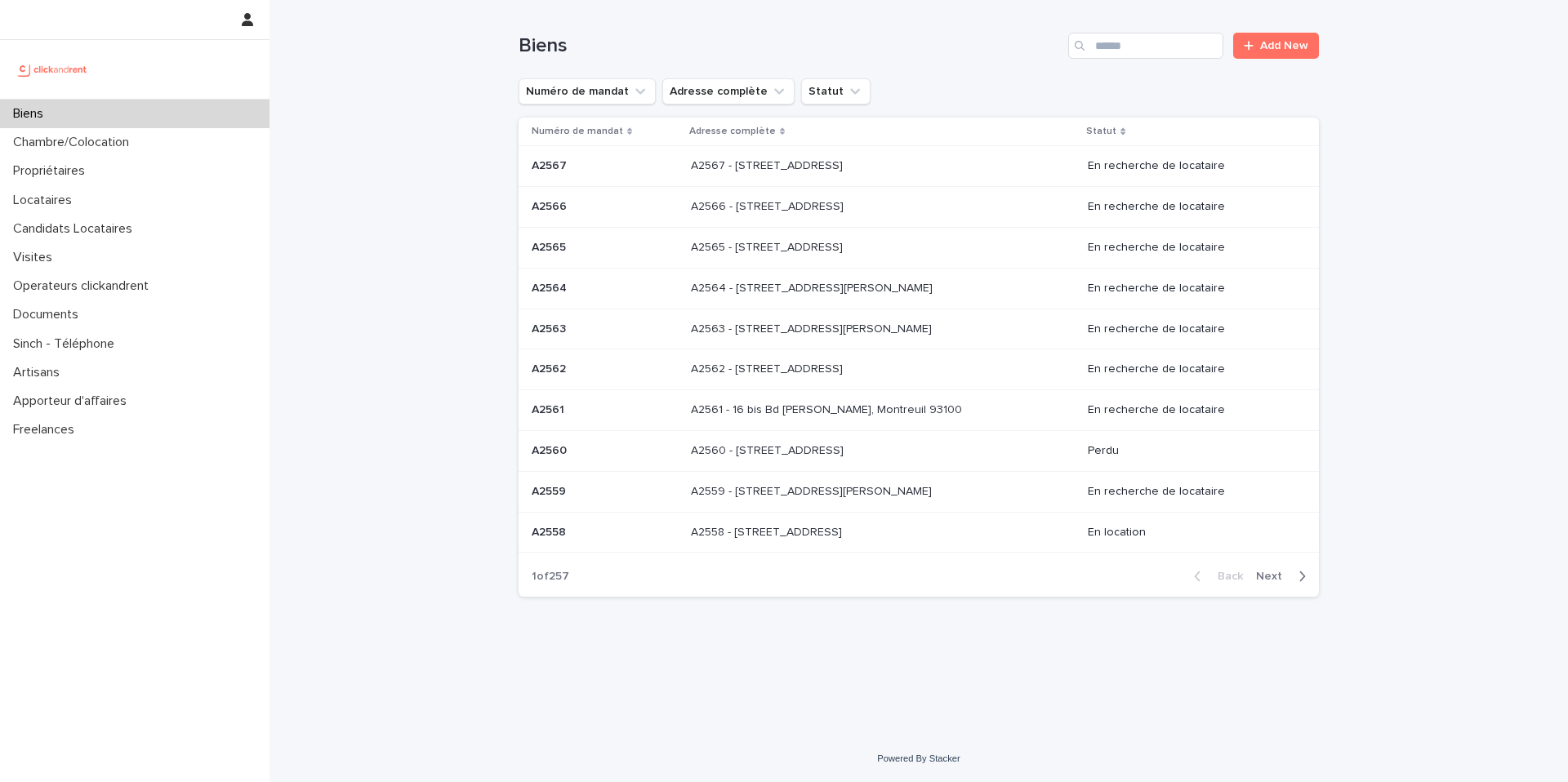
click at [149, 110] on div "Biens" at bounding box center [135, 113] width 270 height 28
click at [1122, 44] on input "Search" at bounding box center [1146, 45] width 155 height 27
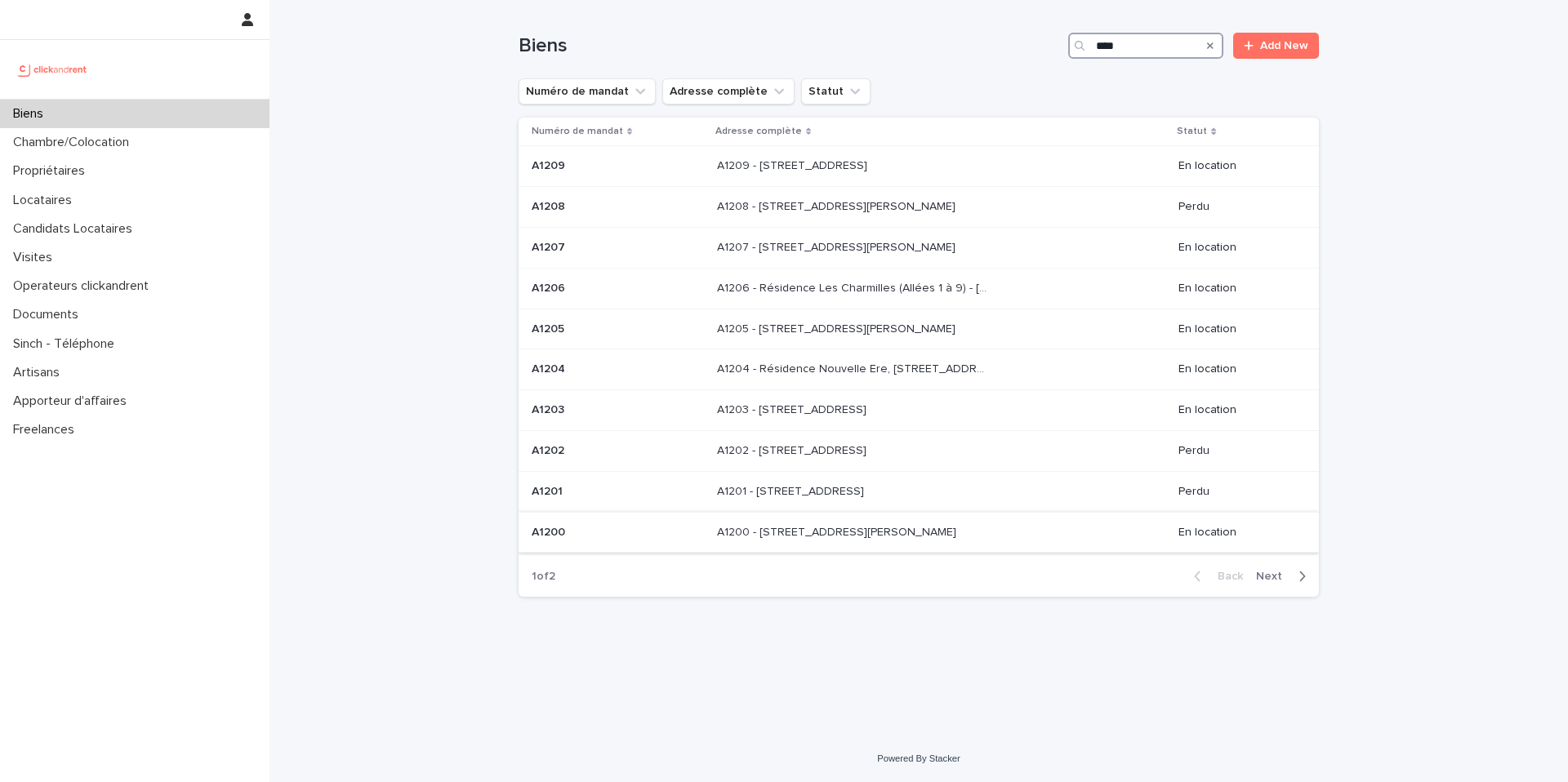
type input "****"
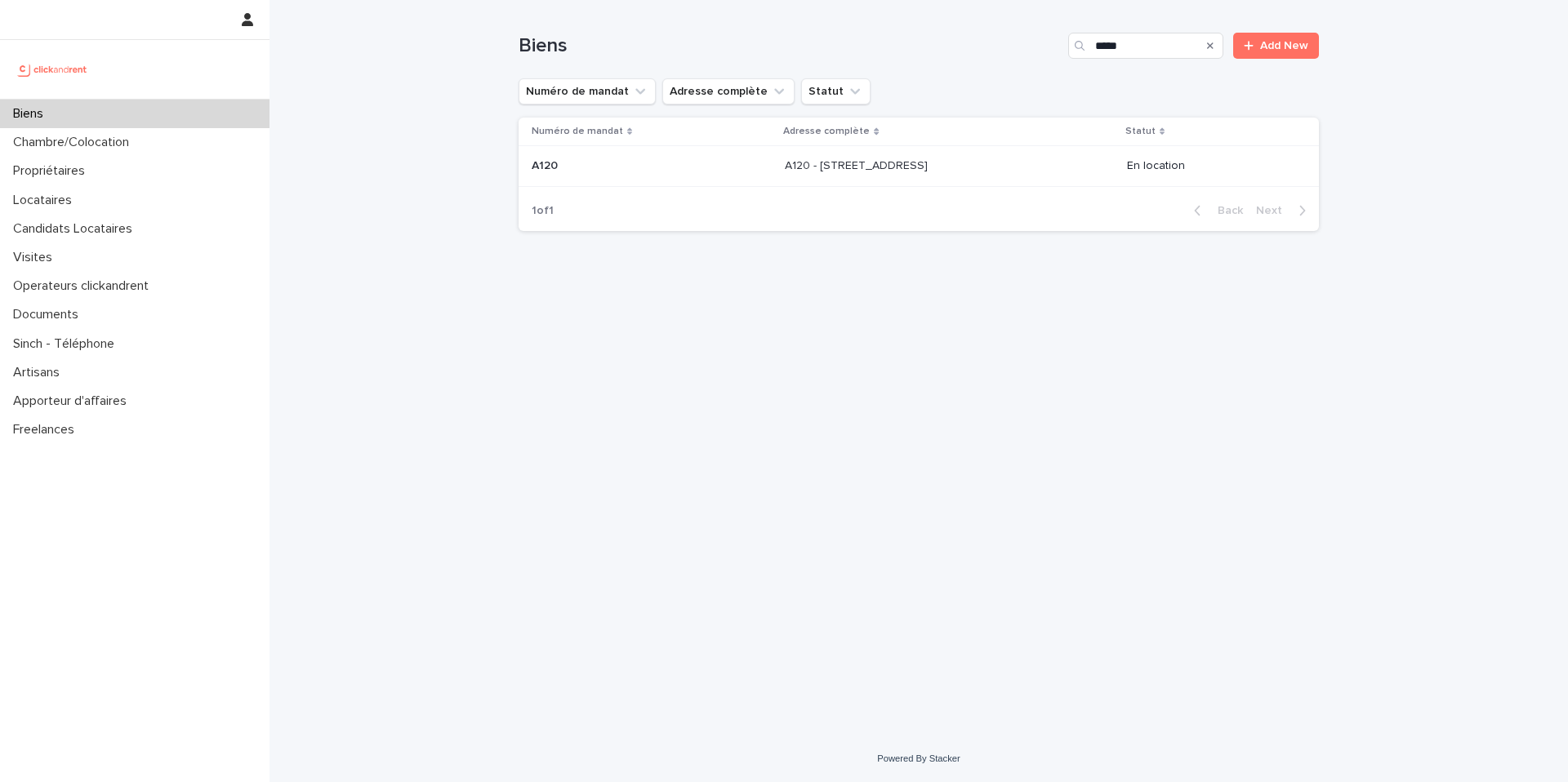
click at [637, 161] on p at bounding box center [652, 166] width 240 height 14
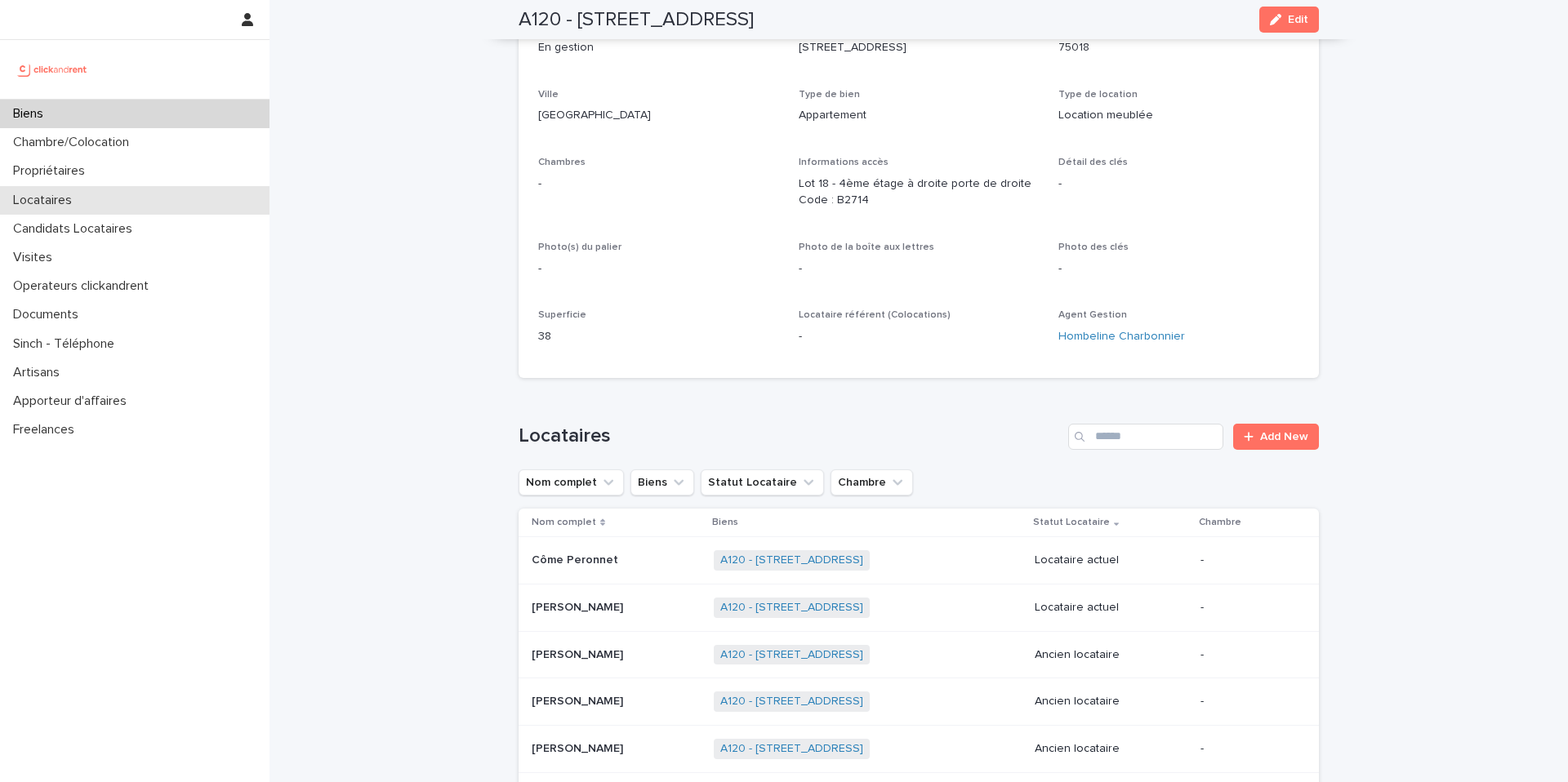
scroll to position [198, 0]
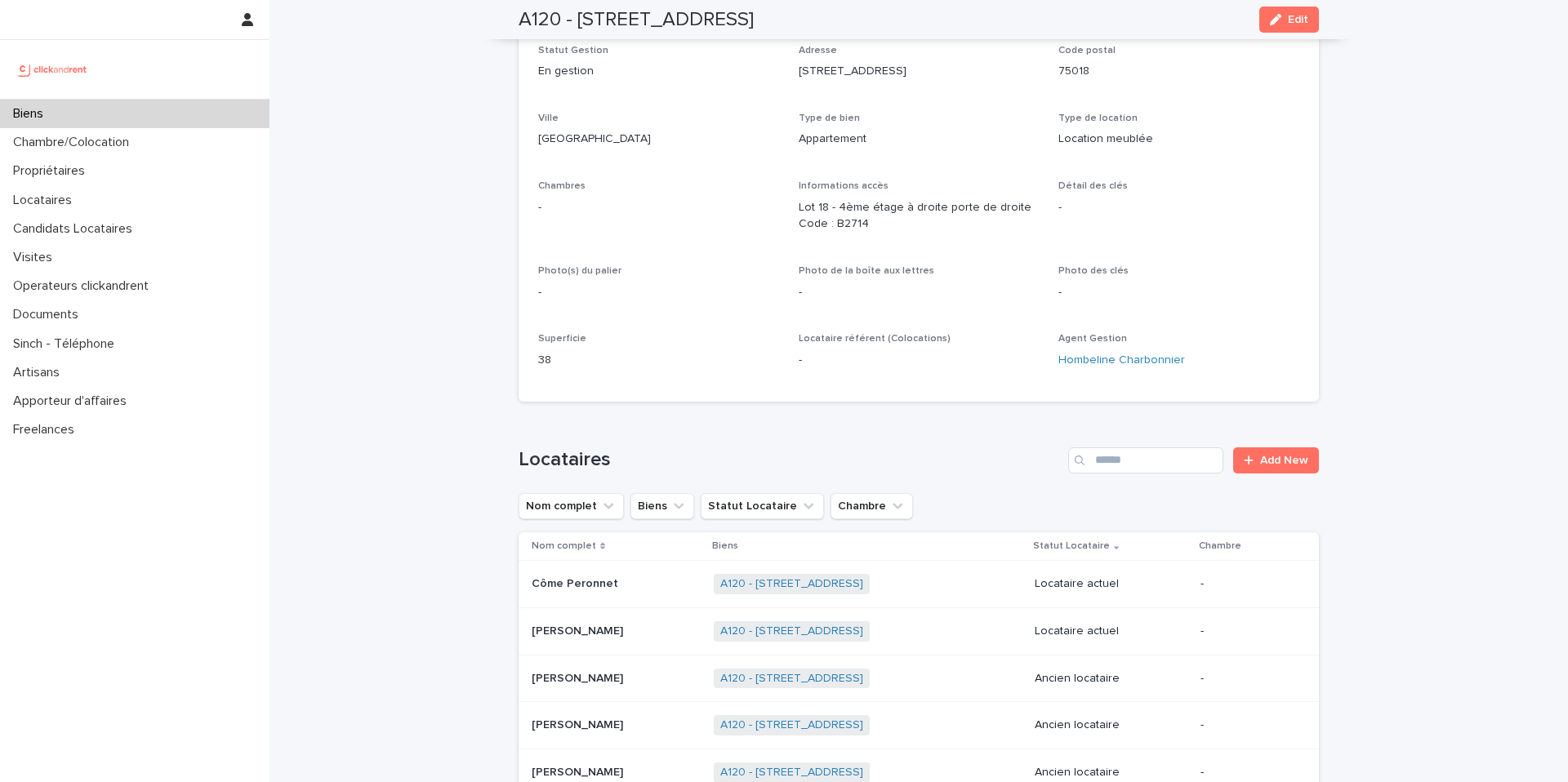
click at [580, 19] on h2 "A120 - [STREET_ADDRESS]" at bounding box center [636, 21] width 236 height 24
drag, startPoint x: 582, startPoint y: 12, endPoint x: 853, endPoint y: 21, distance: 271.1
click at [853, 21] on div "A120 - [STREET_ADDRESS] Edit" at bounding box center [919, 20] width 800 height 39
copy h2 "[STREET_ADDRESS]"
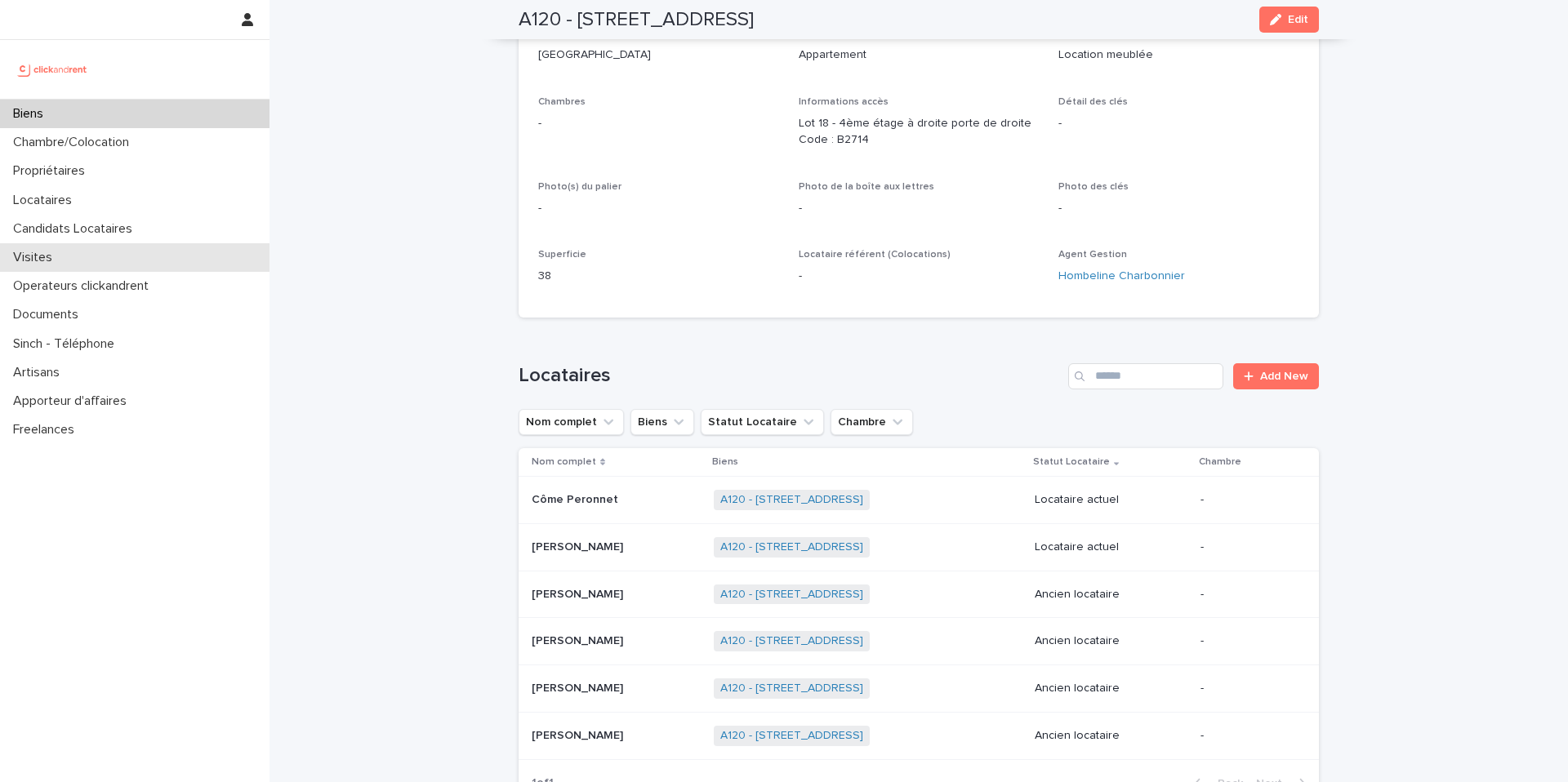
scroll to position [265, 0]
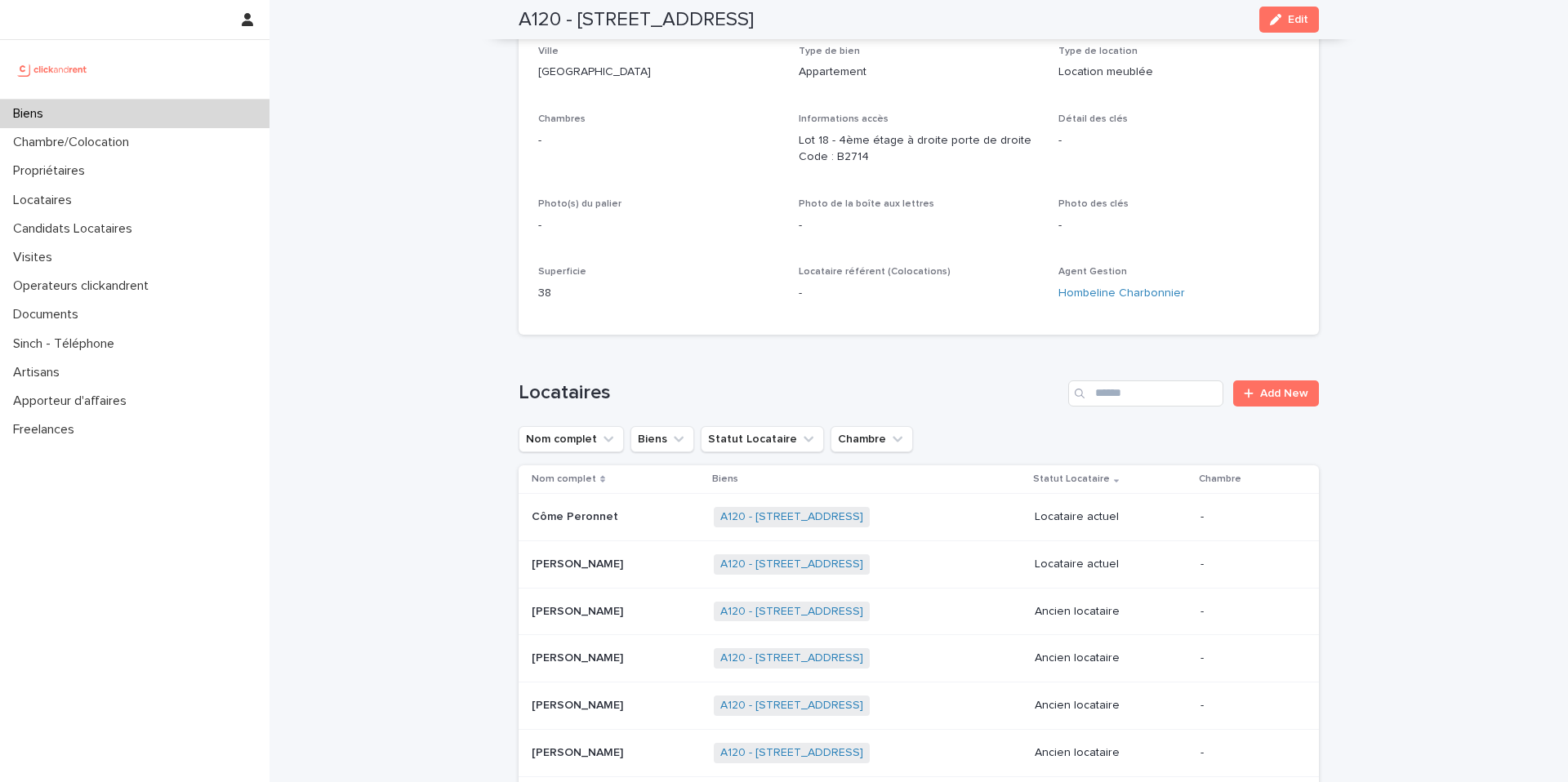
click at [605, 139] on p "-" at bounding box center [658, 140] width 241 height 17
click at [678, 522] on p at bounding box center [616, 517] width 169 height 14
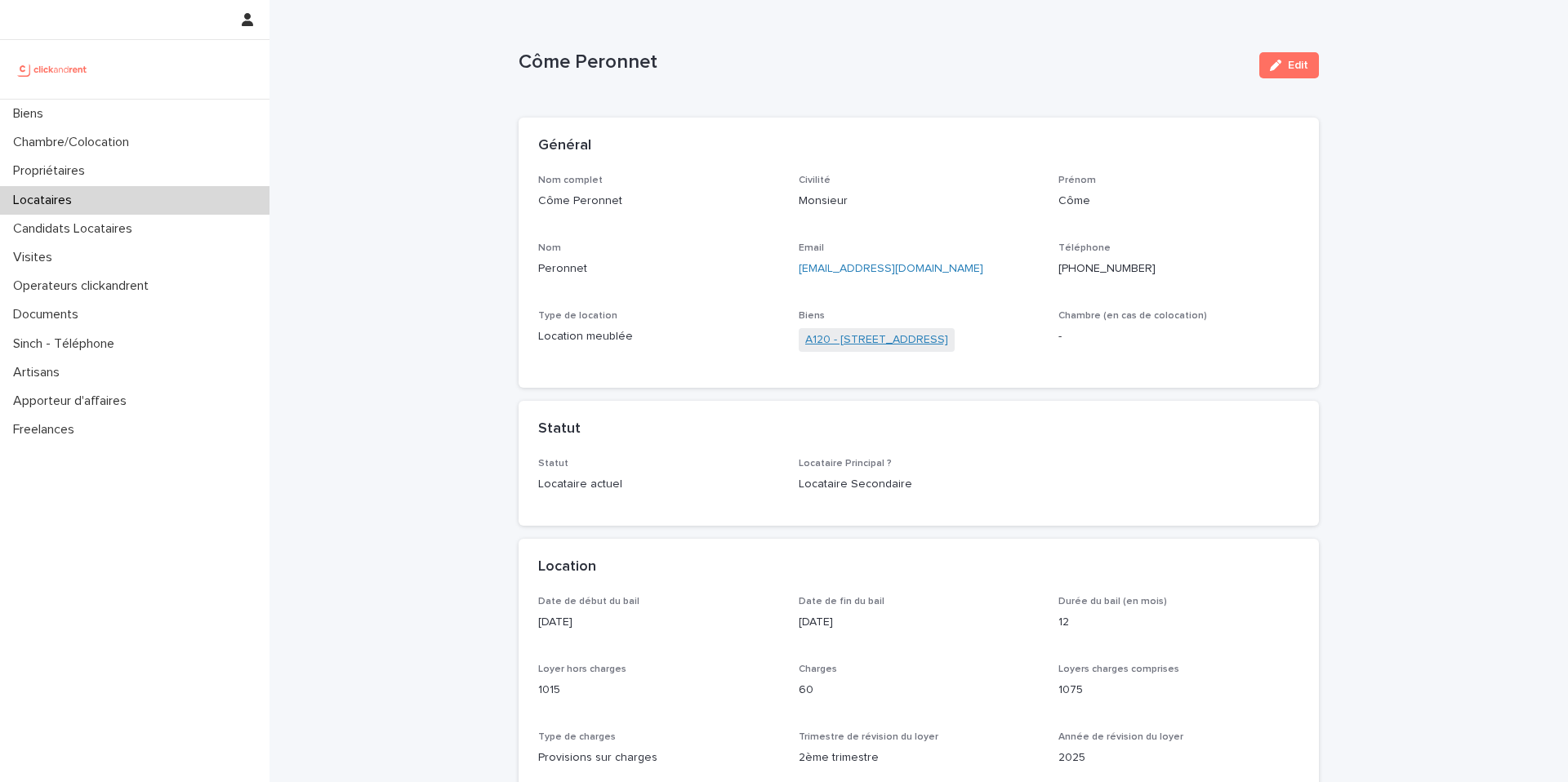
click at [866, 342] on link "A120 - [STREET_ADDRESS]" at bounding box center [877, 340] width 143 height 17
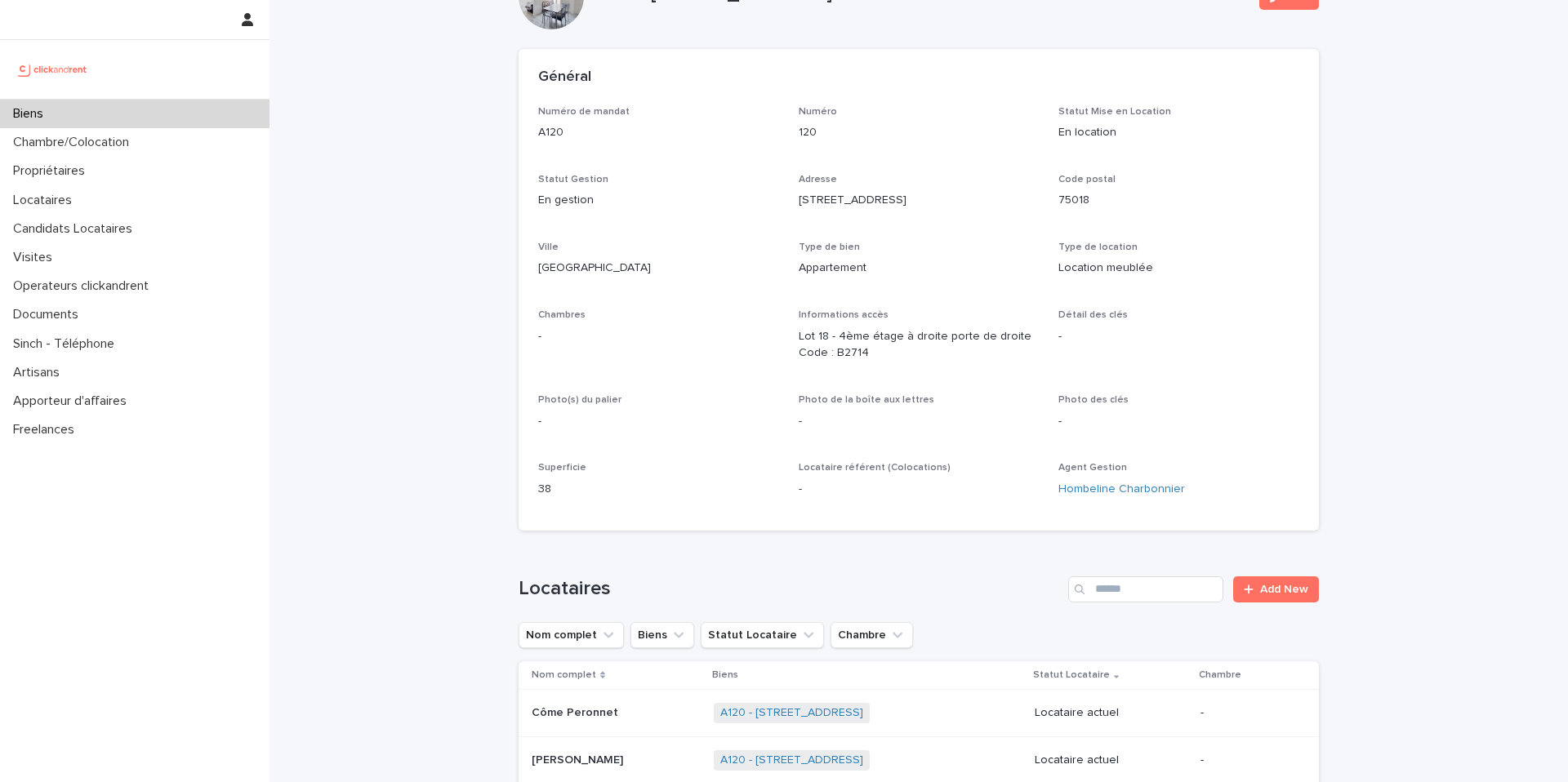
scroll to position [81, 0]
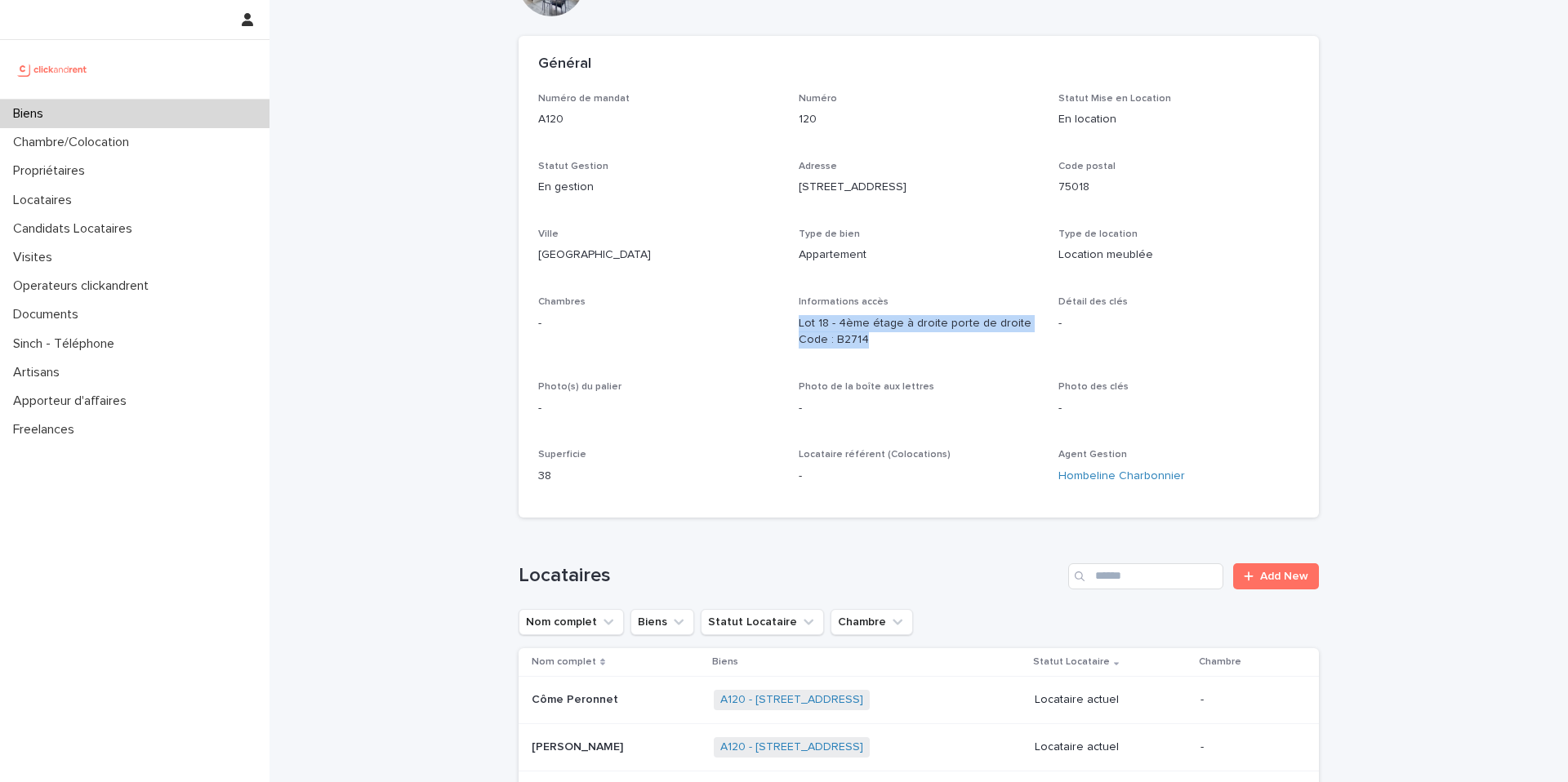
drag, startPoint x: 877, startPoint y: 342, endPoint x: 797, endPoint y: 327, distance: 81.4
click at [799, 327] on p "Lot 18 - 4ème étage à droite porte de droite Code : B2714" at bounding box center [919, 332] width 241 height 34
copy p "Lot 18 - 4ème étage à droite porte de droite Code : B2714"
click at [683, 277] on div "Numéro de mandat A120 Numéro 120 Statut Mise en Location En location Statut Ges…" at bounding box center [919, 295] width 762 height 405
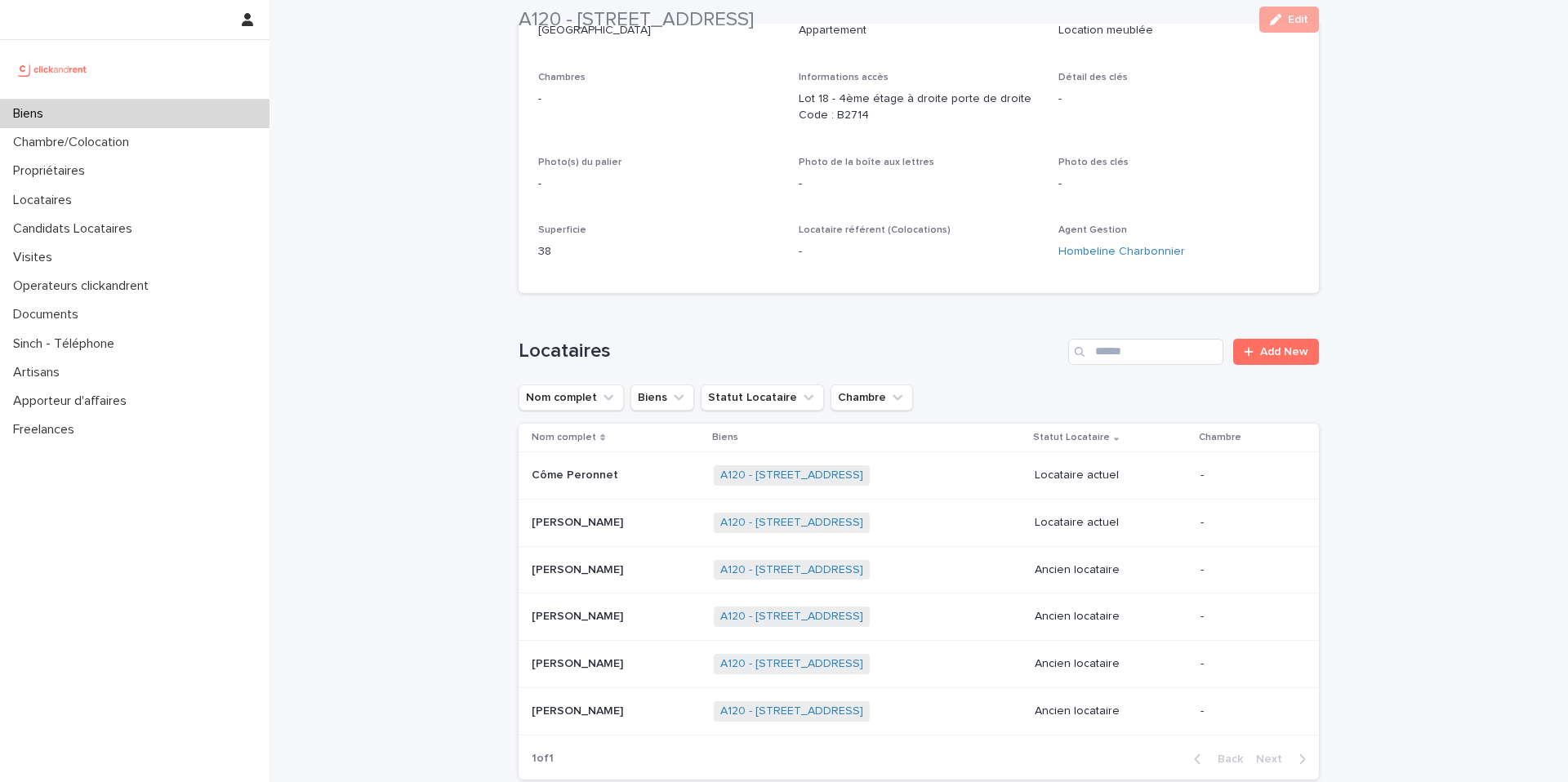
scroll to position [331, 0]
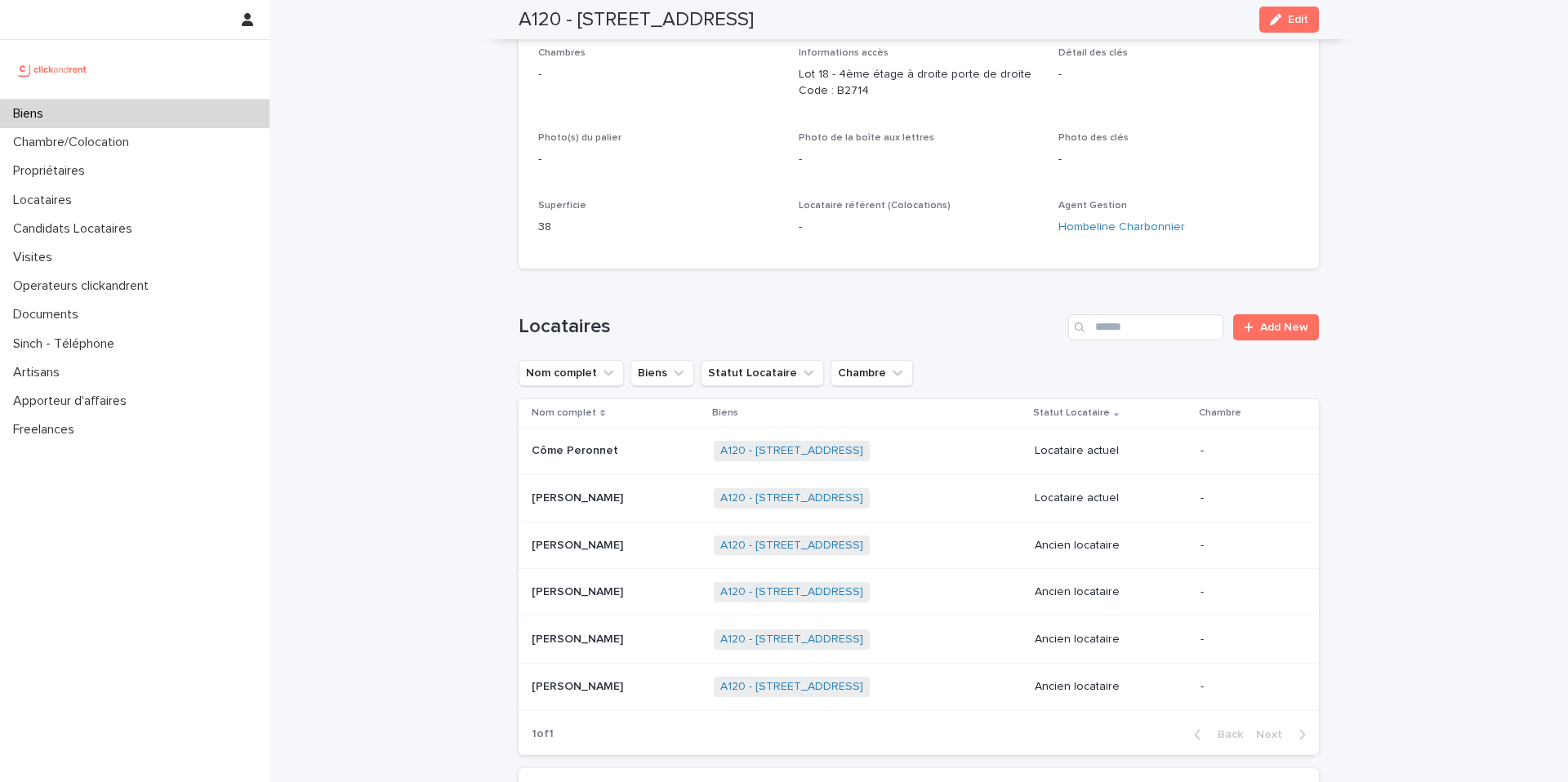
click at [657, 455] on p at bounding box center [616, 451] width 169 height 14
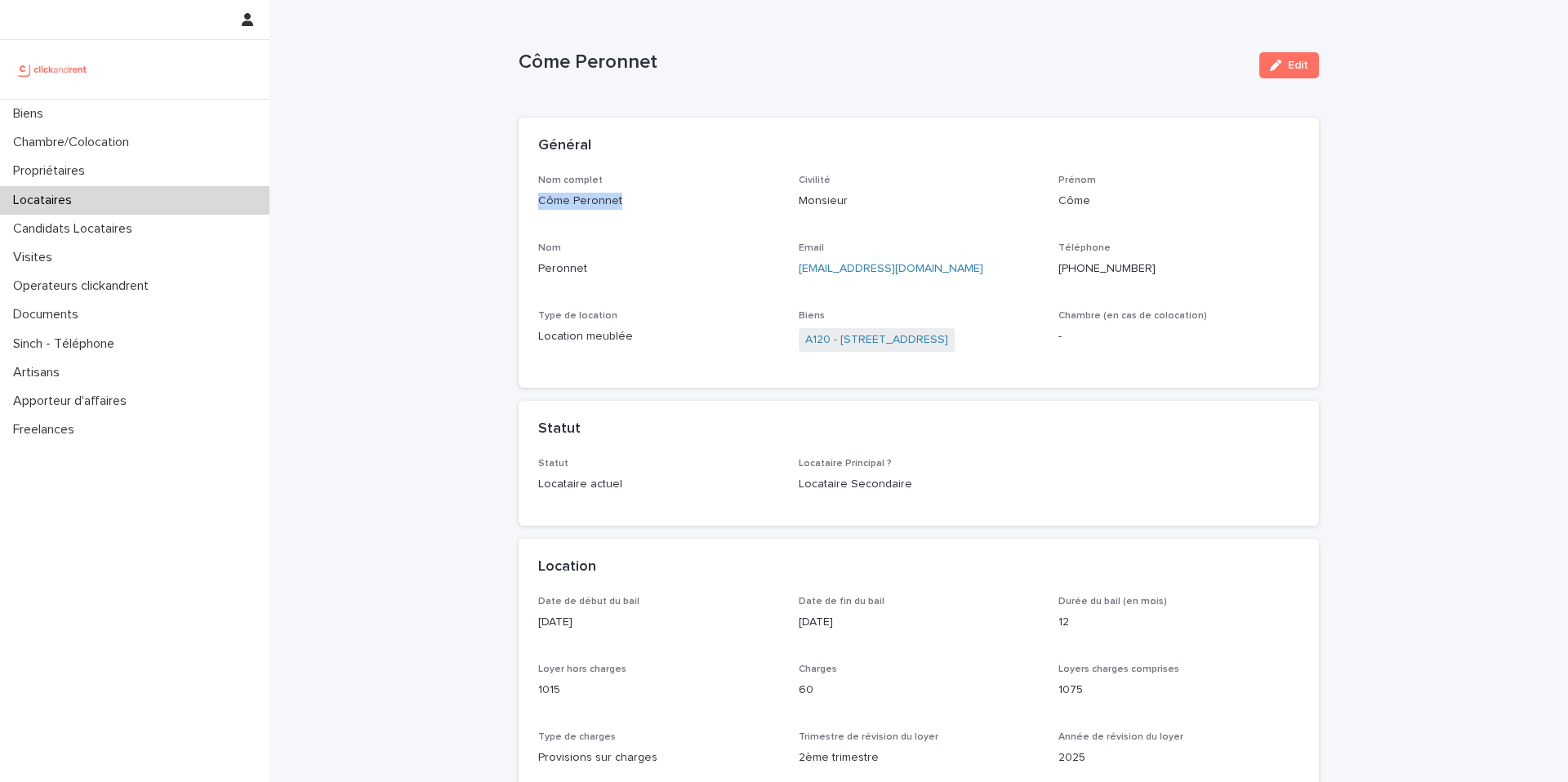
drag, startPoint x: 620, startPoint y: 200, endPoint x: 539, endPoint y: 204, distance: 81.1
click at [539, 204] on p "Côme Peronnet" at bounding box center [658, 201] width 241 height 17
copy p "Côme Peronnet"
drag, startPoint x: 1137, startPoint y: 268, endPoint x: 1060, endPoint y: 267, distance: 77.0
click at [1060, 267] on p "[PHONE_NUMBER]" at bounding box center [1179, 269] width 241 height 17
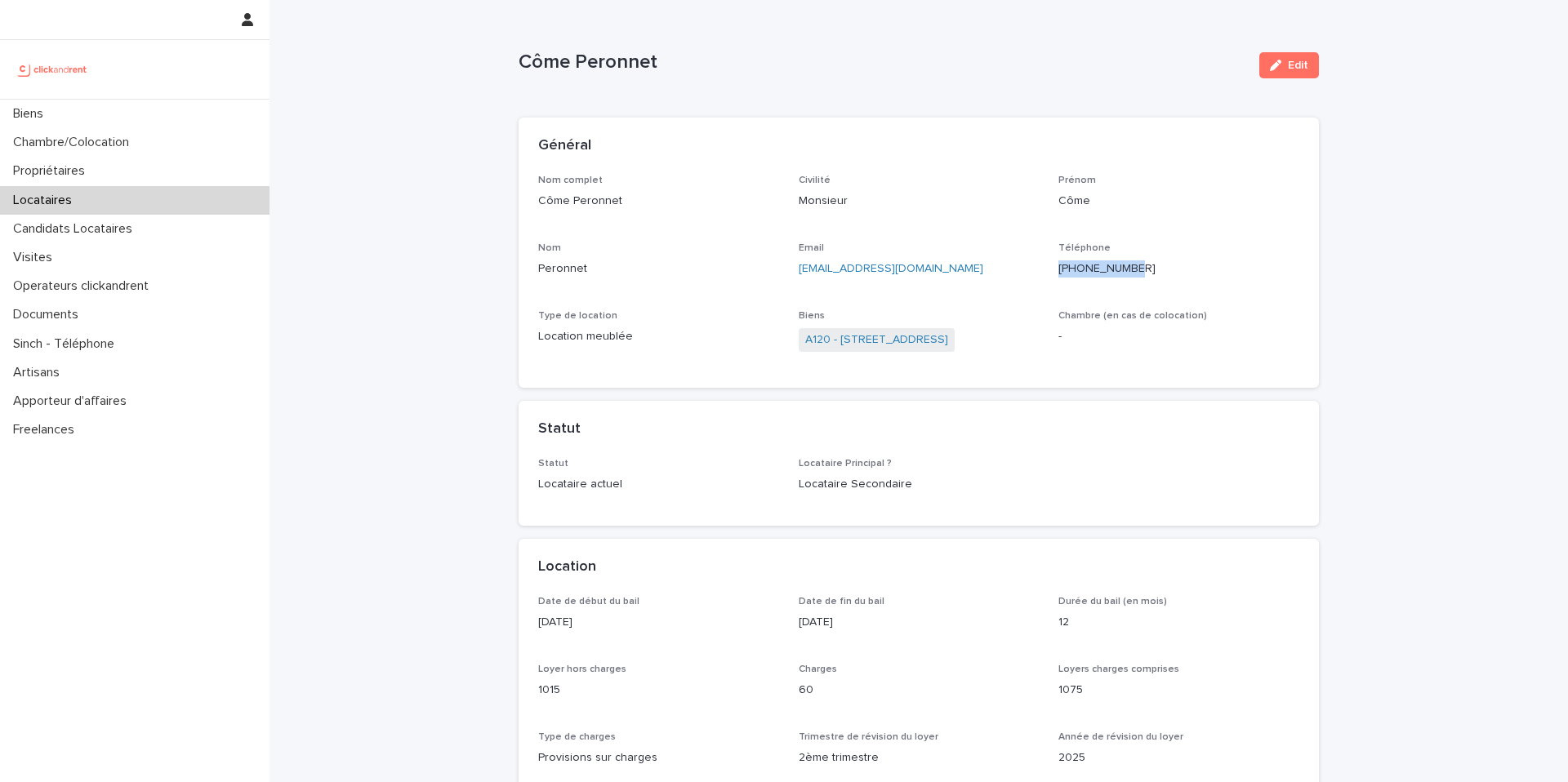
copy p "[PHONE_NUMBER]"
click at [891, 342] on link "A120 - [STREET_ADDRESS]" at bounding box center [877, 340] width 143 height 17
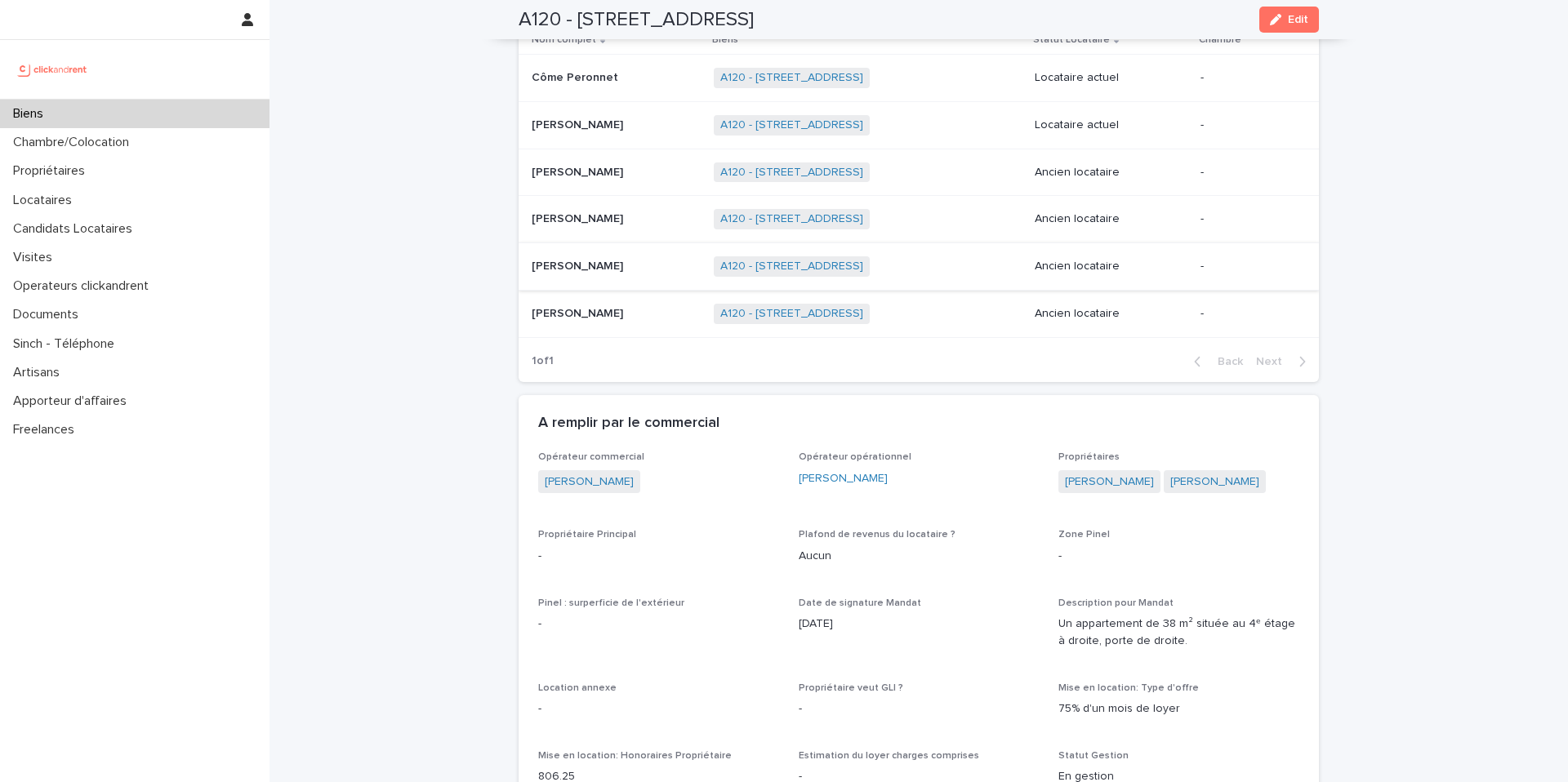
scroll to position [699, 0]
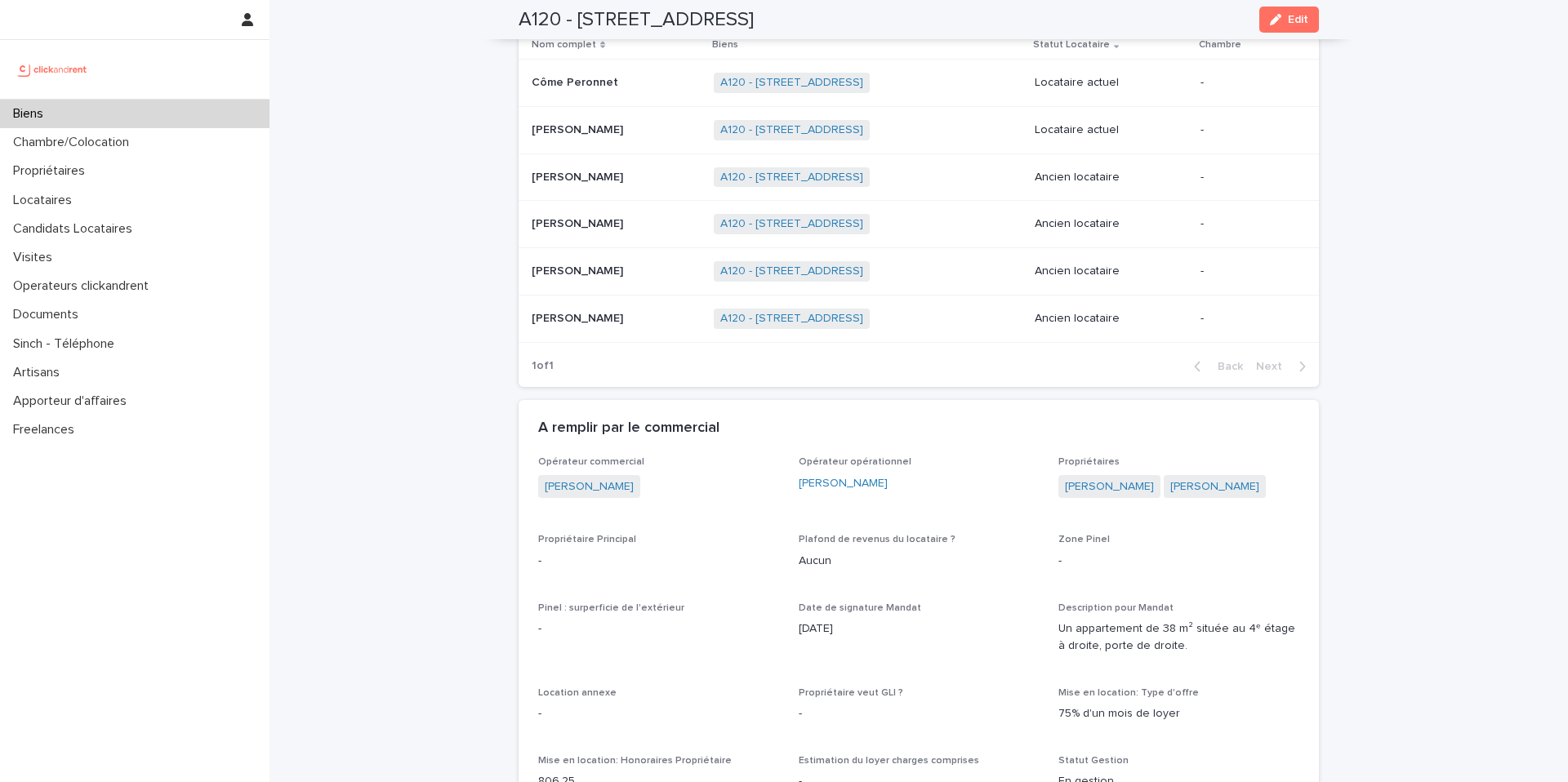
click at [687, 93] on div "Côme Peronnet Côme Peronnet" at bounding box center [616, 82] width 169 height 27
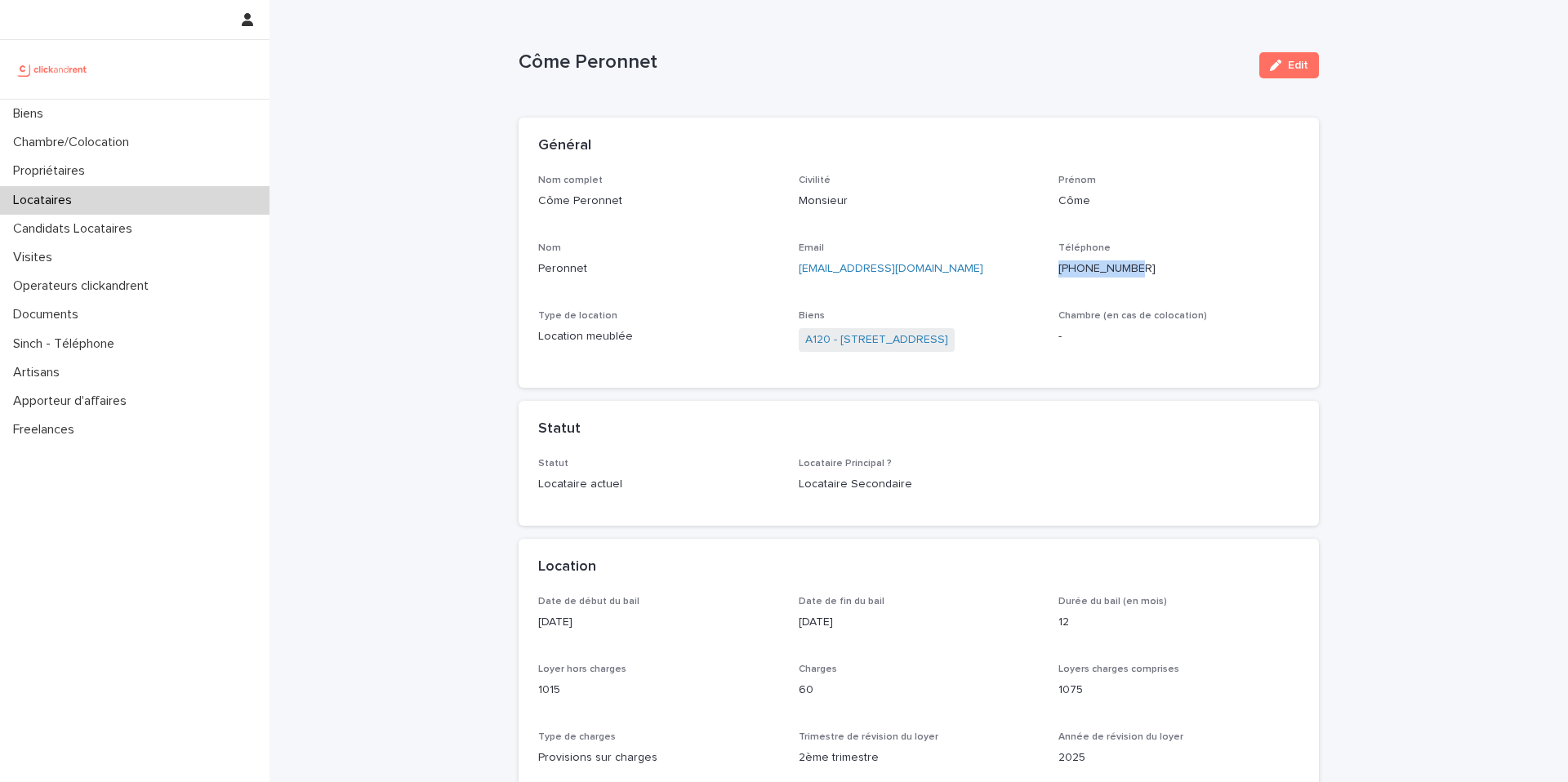
drag, startPoint x: 1158, startPoint y: 264, endPoint x: 1059, endPoint y: 263, distance: 99.0
click at [1059, 263] on p "[PHONE_NUMBER]" at bounding box center [1179, 269] width 241 height 17
copy p "[PHONE_NUMBER]"
